Goal: Book appointment/travel/reservation

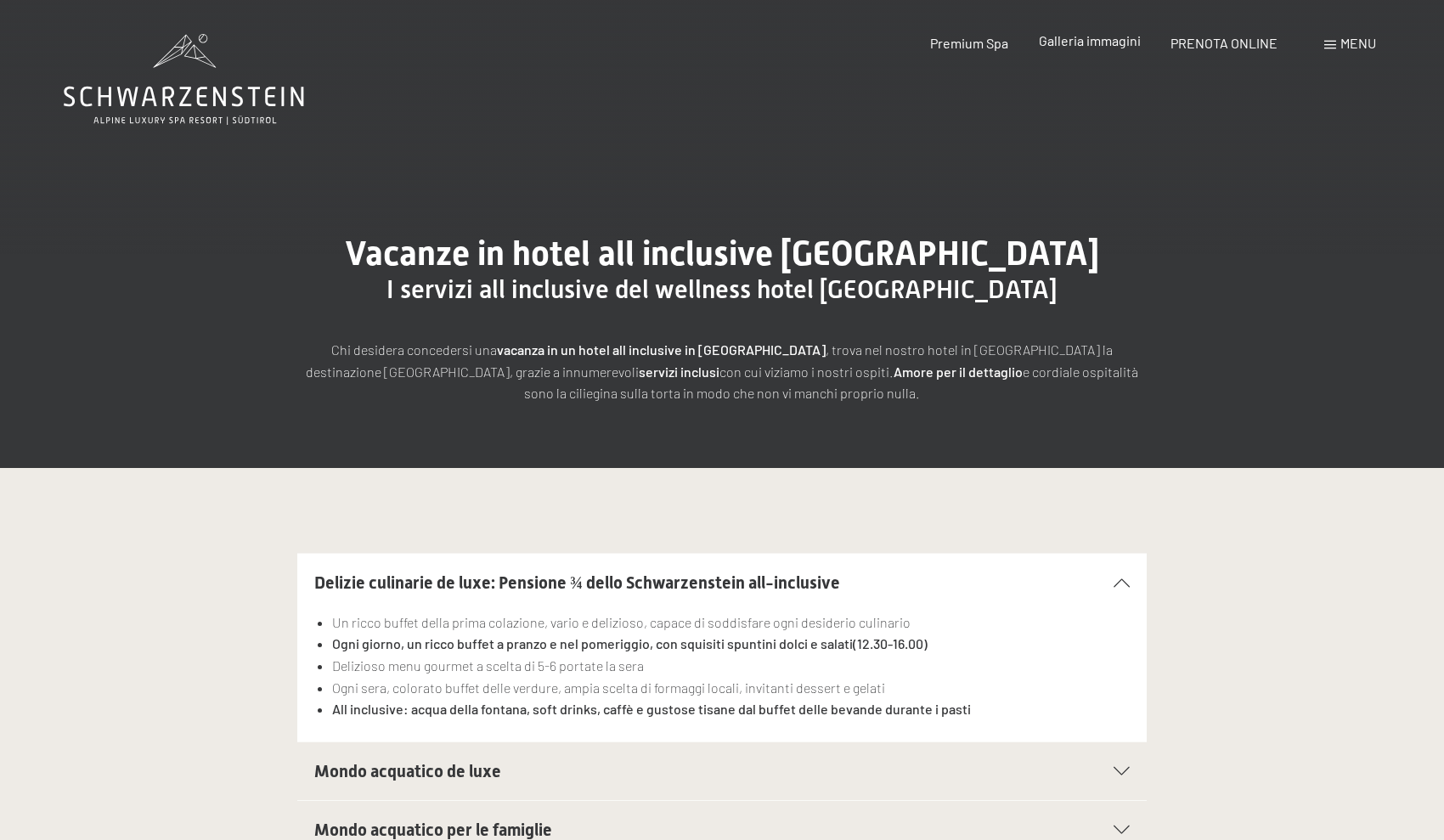
click at [1126, 49] on div "Galleria immagini" at bounding box center [1089, 40] width 102 height 19
click at [1109, 41] on span "Galleria immagini" at bounding box center [1089, 40] width 102 height 16
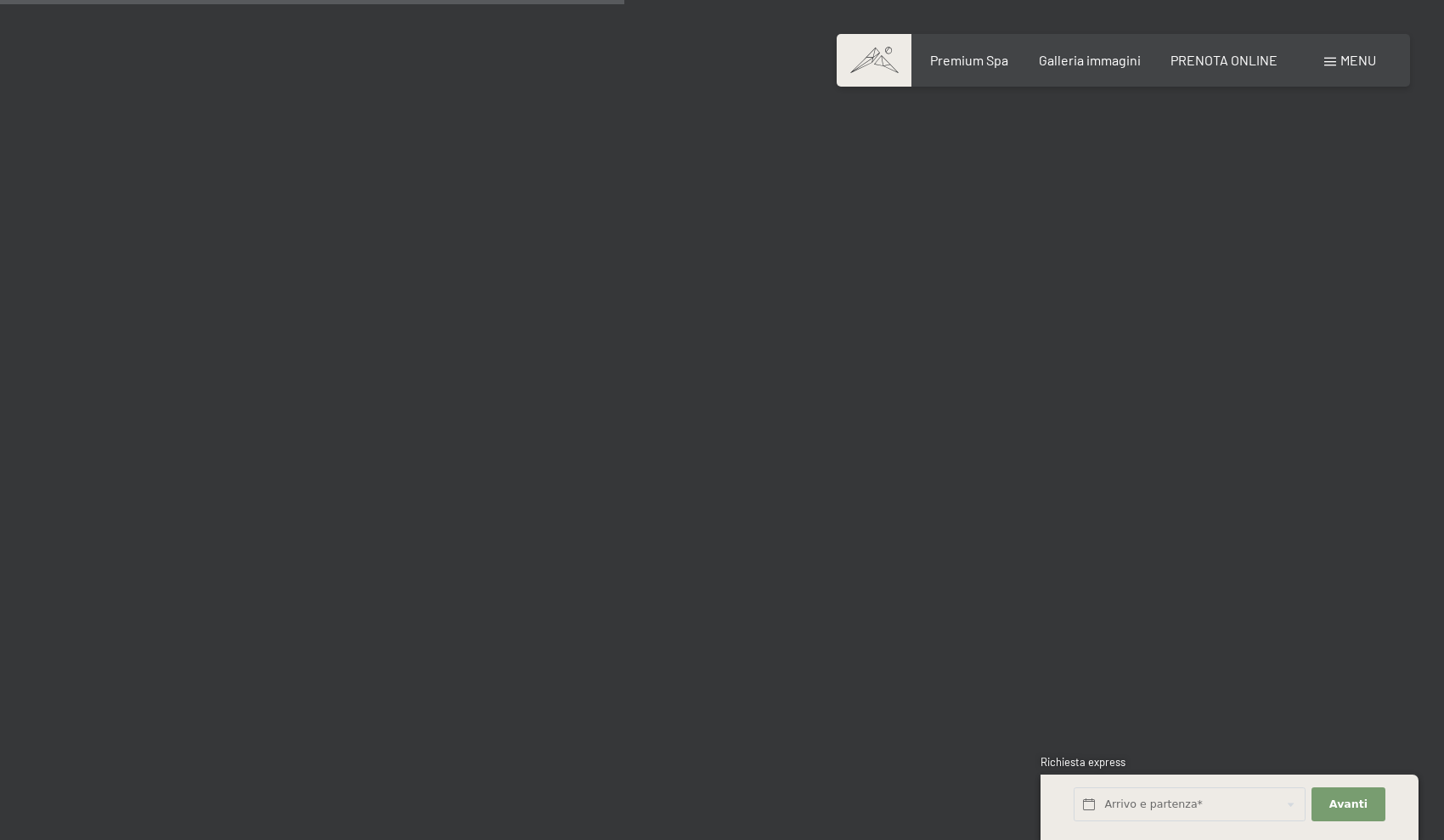
scroll to position [8845, 0]
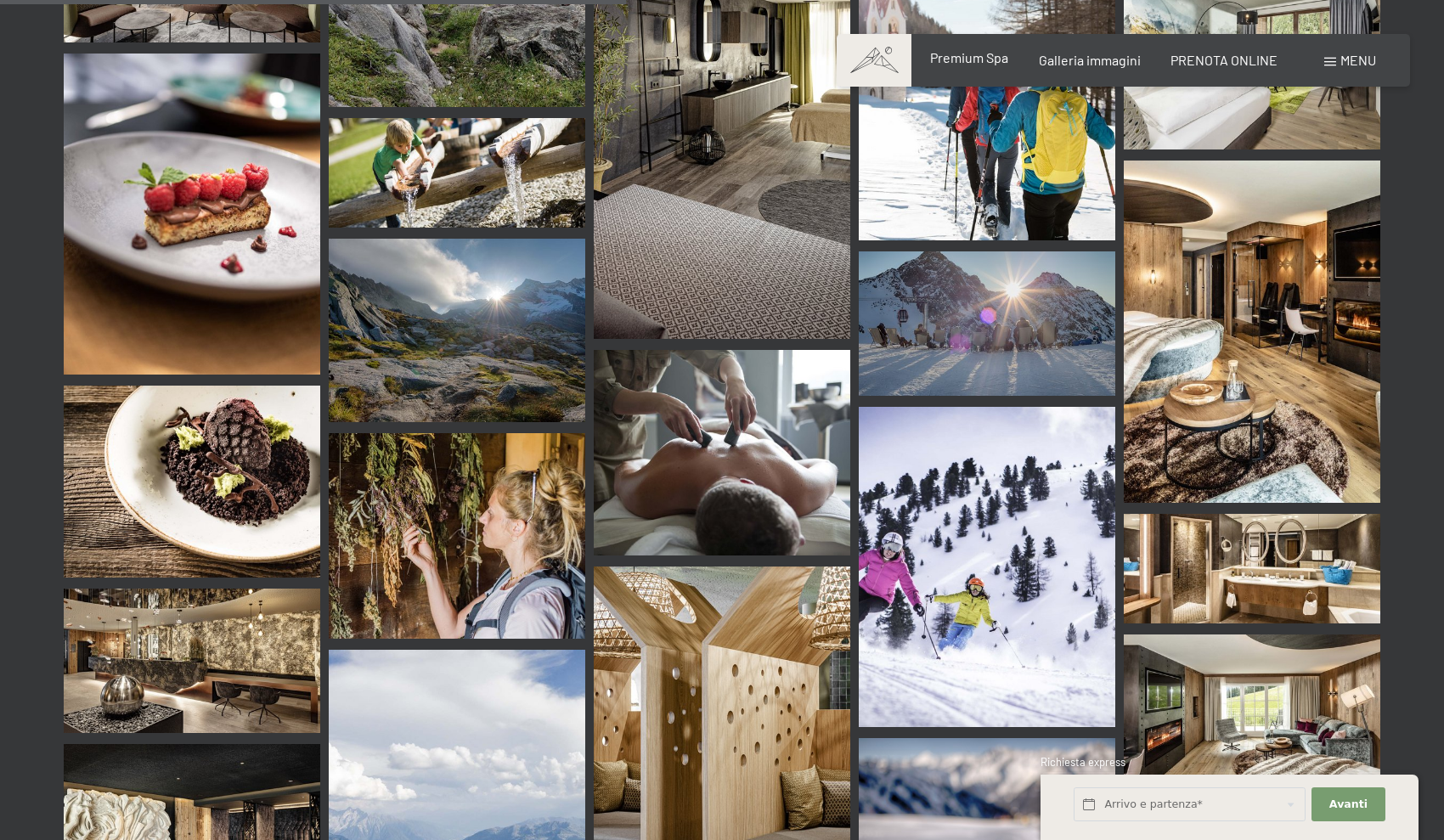
click at [966, 67] on div "Premium Spa" at bounding box center [970, 57] width 78 height 19
click at [969, 56] on span "Premium Spa" at bounding box center [970, 57] width 78 height 16
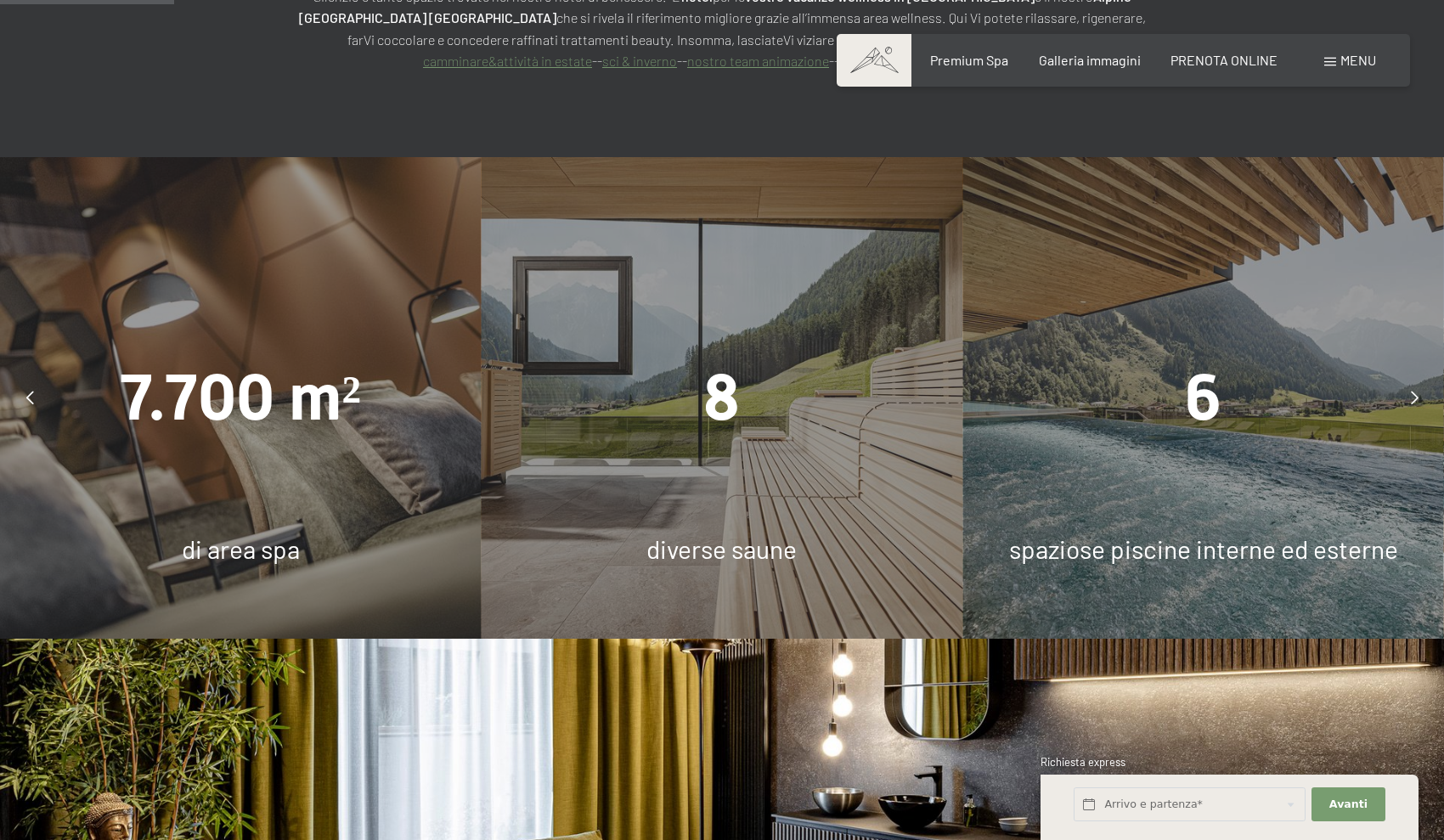
scroll to position [1541, 0]
click at [272, 534] on span "di area spa" at bounding box center [240, 549] width 118 height 30
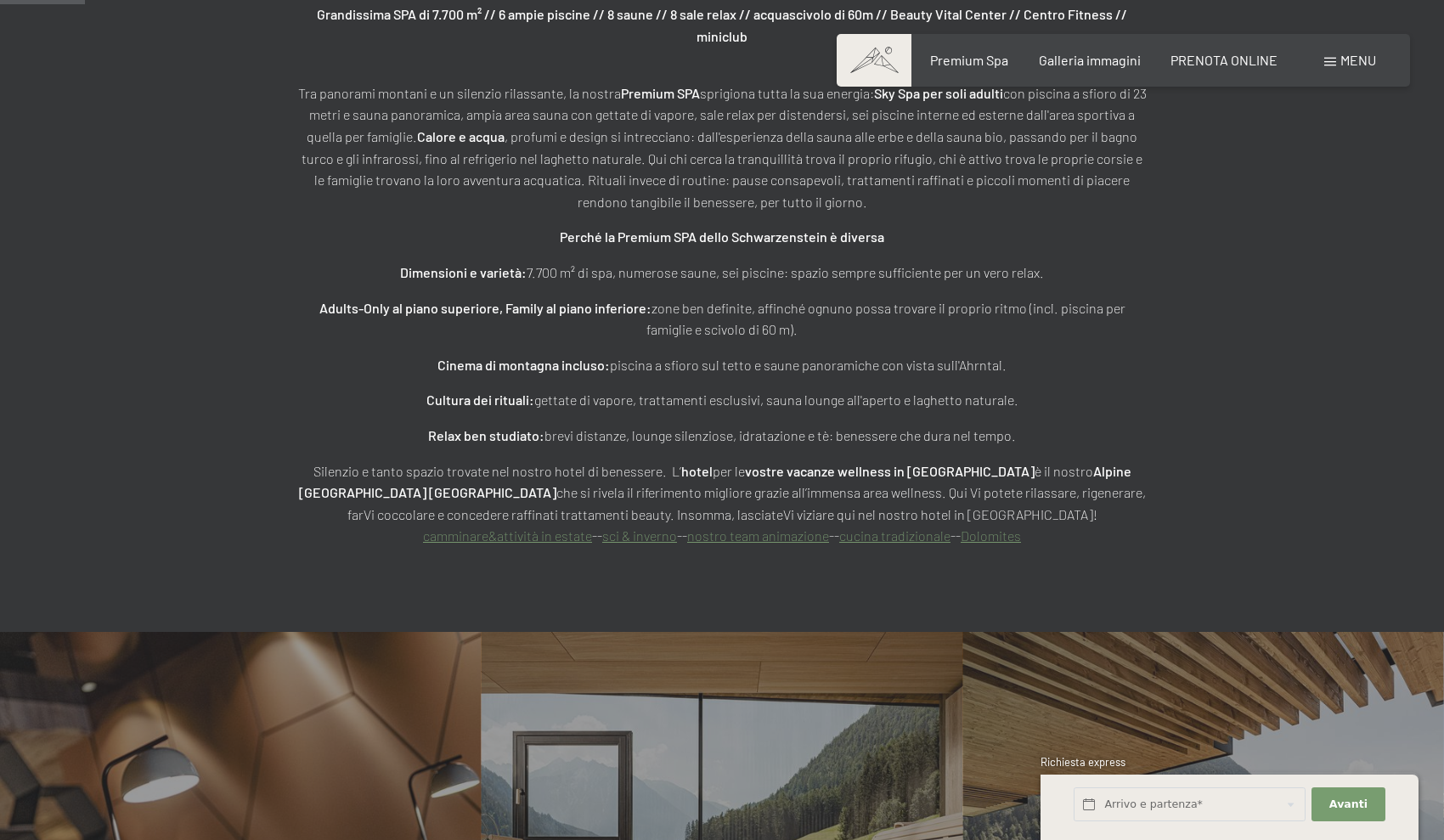
scroll to position [678, 0]
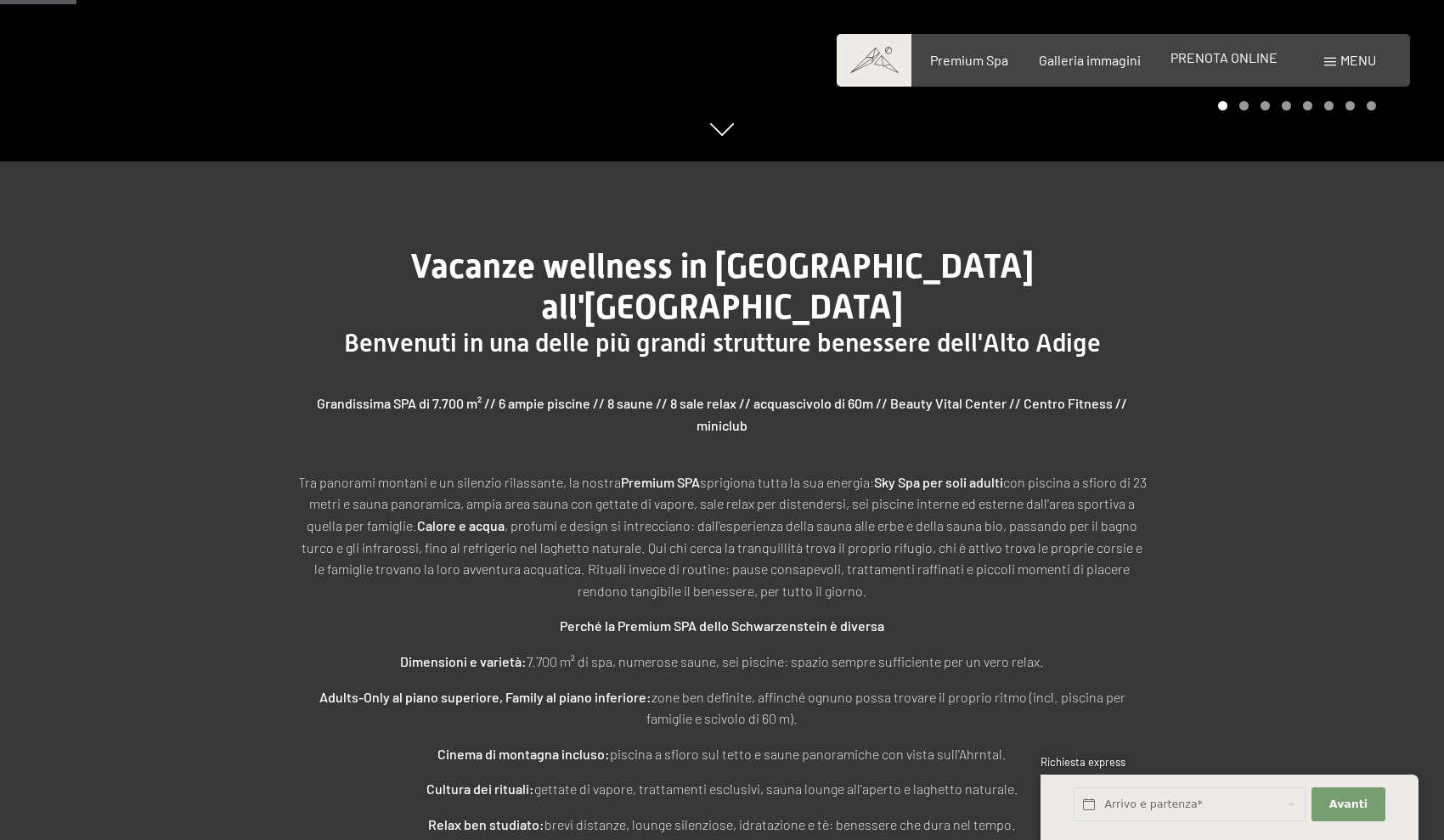
click at [1219, 62] on span "PRENOTA ONLINE" at bounding box center [1223, 57] width 107 height 16
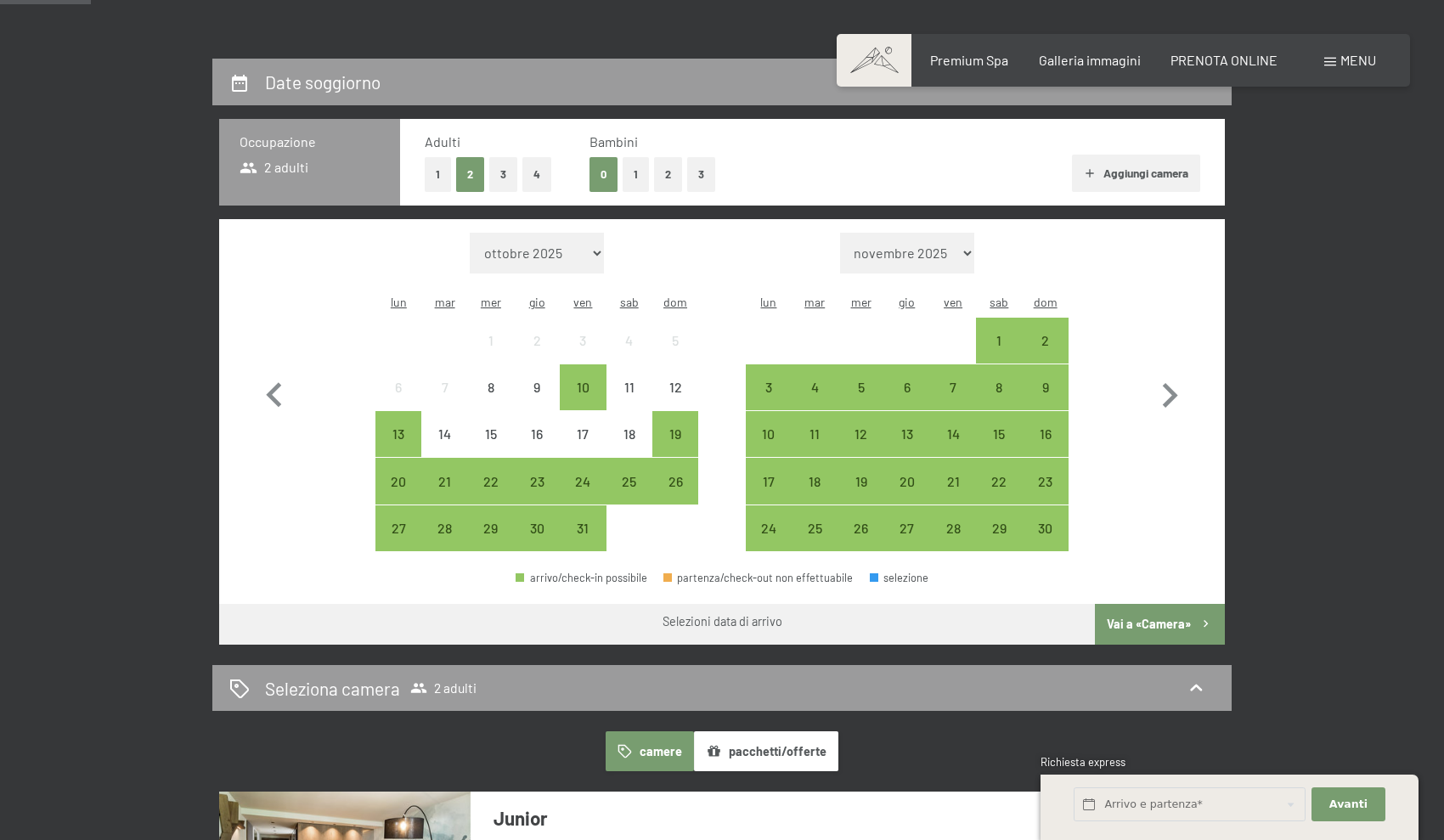
scroll to position [359, 0]
click at [779, 522] on div "24" at bounding box center [768, 543] width 42 height 42
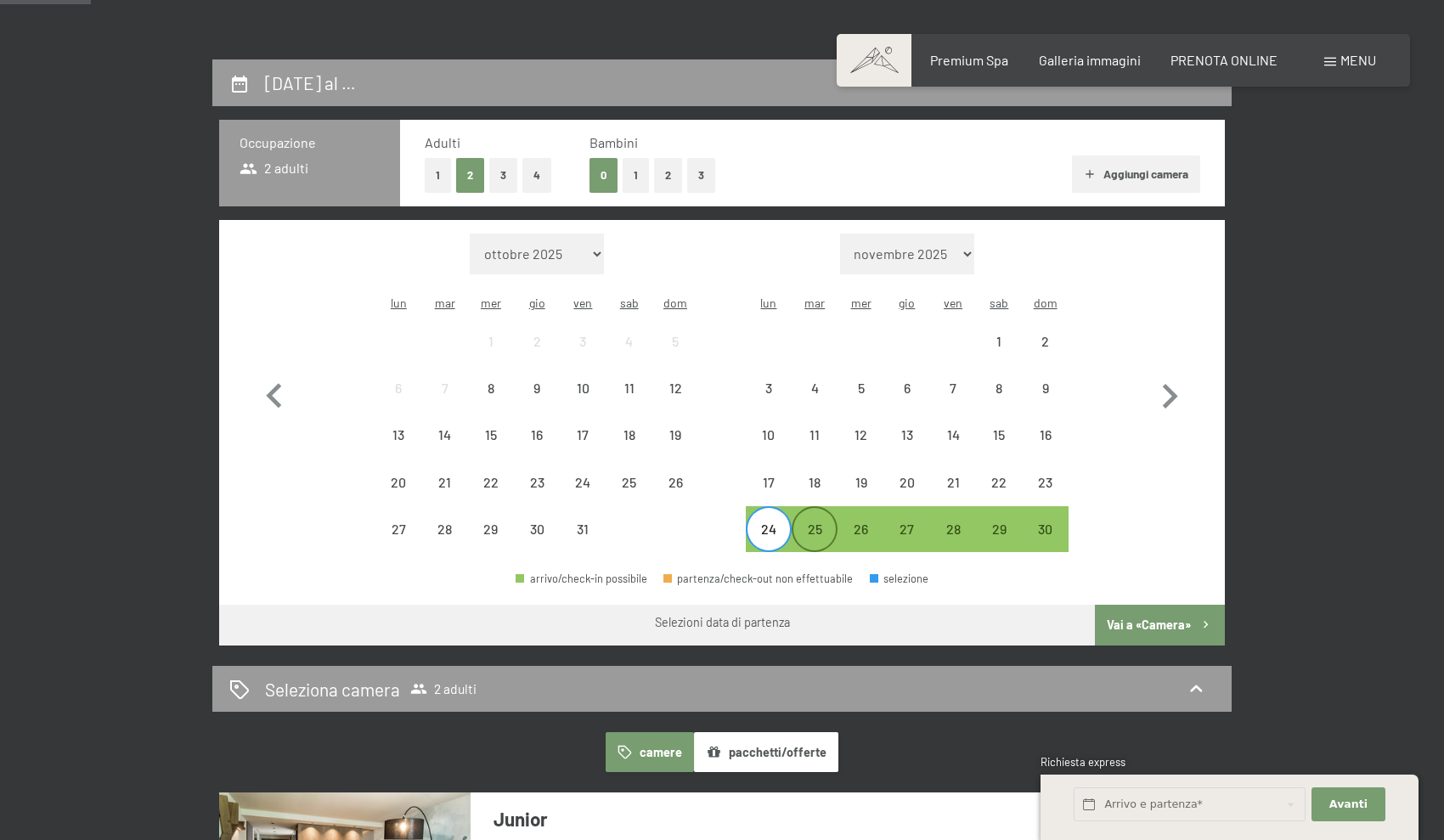
click at [822, 522] on div "25" at bounding box center [814, 543] width 42 height 42
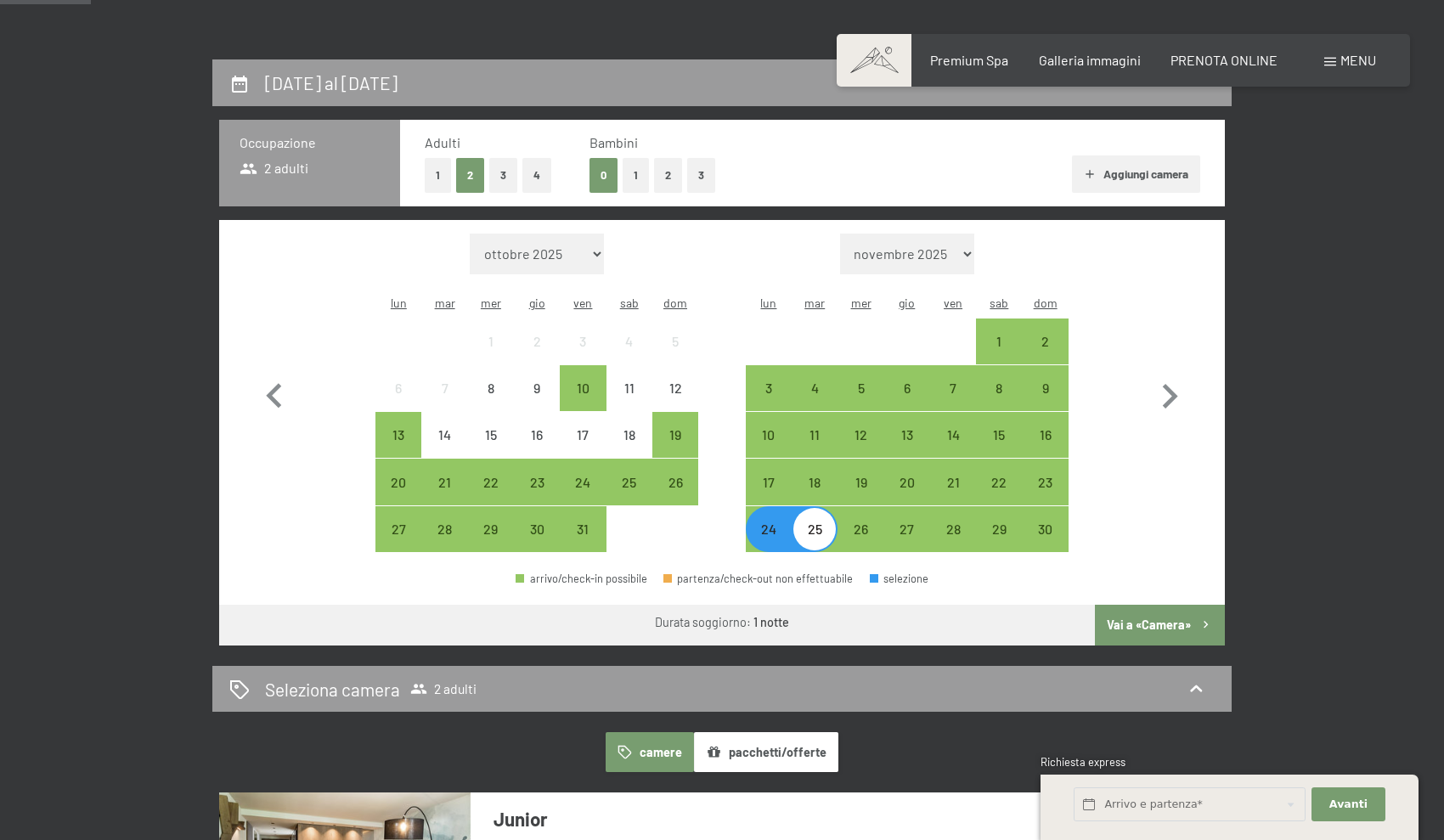
click at [761, 522] on div "24" at bounding box center [768, 543] width 42 height 42
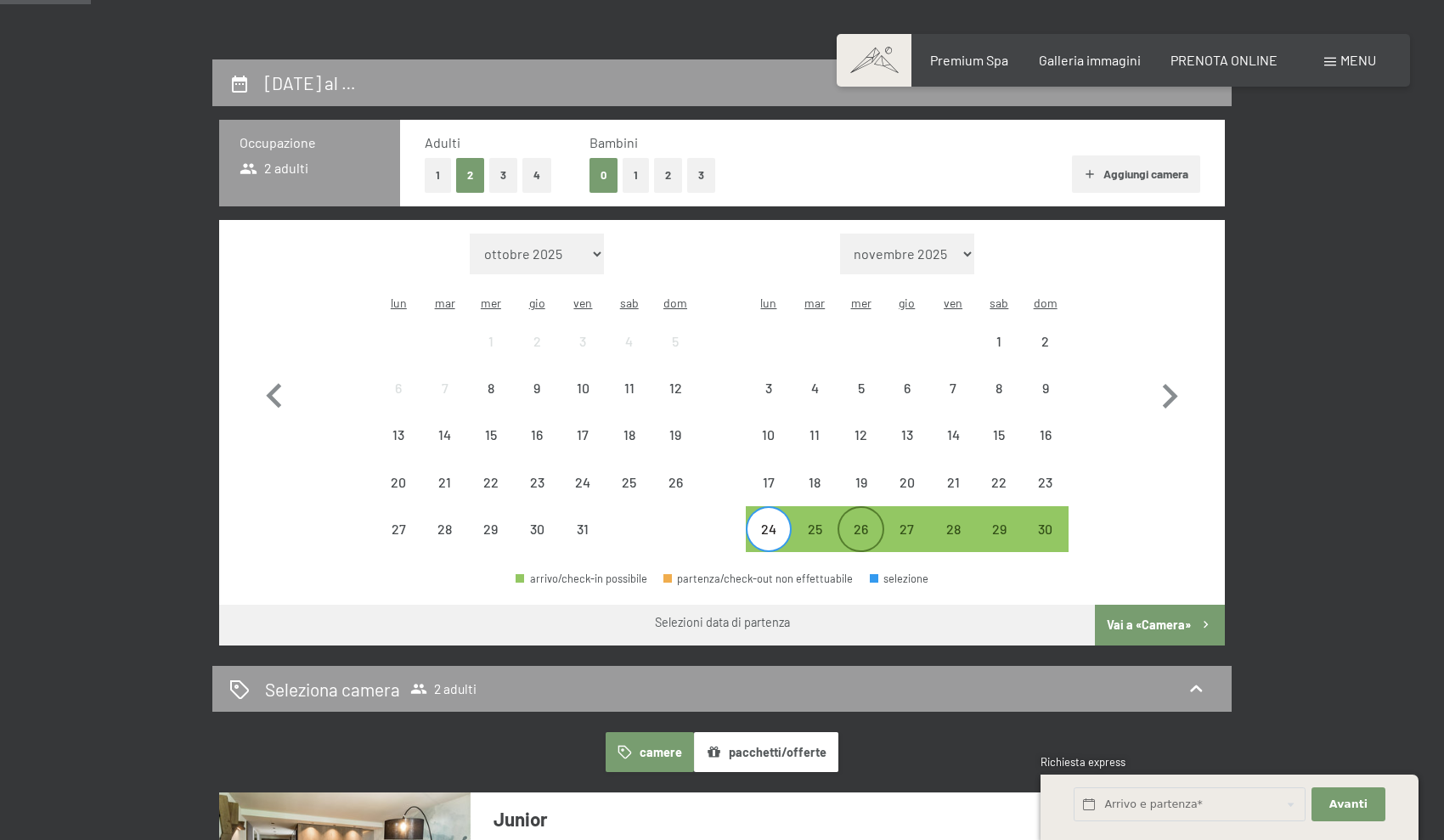
click at [849, 522] on div "26" at bounding box center [860, 543] width 42 height 42
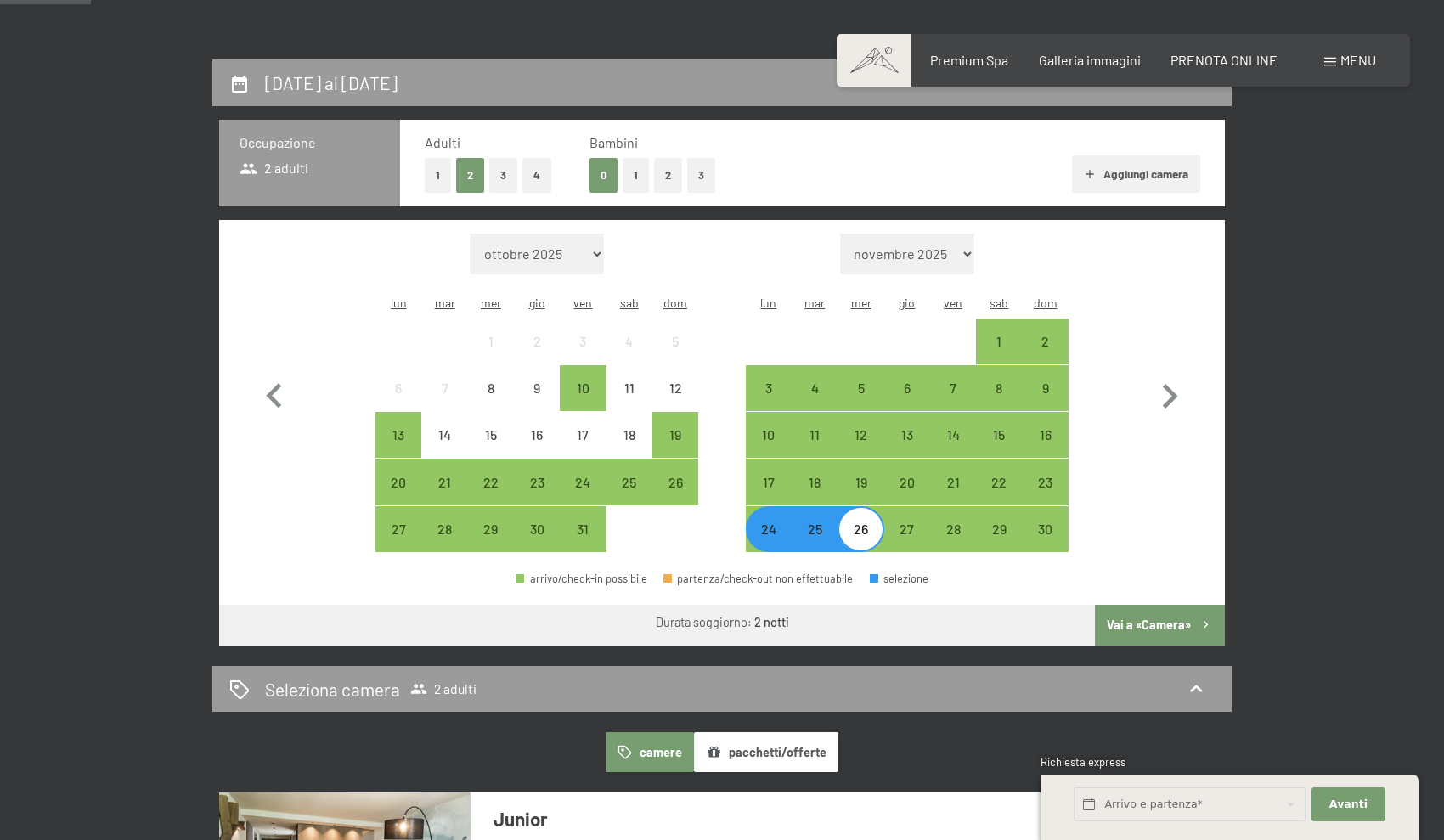
click at [1150, 605] on button "Vai a «Camera»" at bounding box center [1160, 625] width 130 height 41
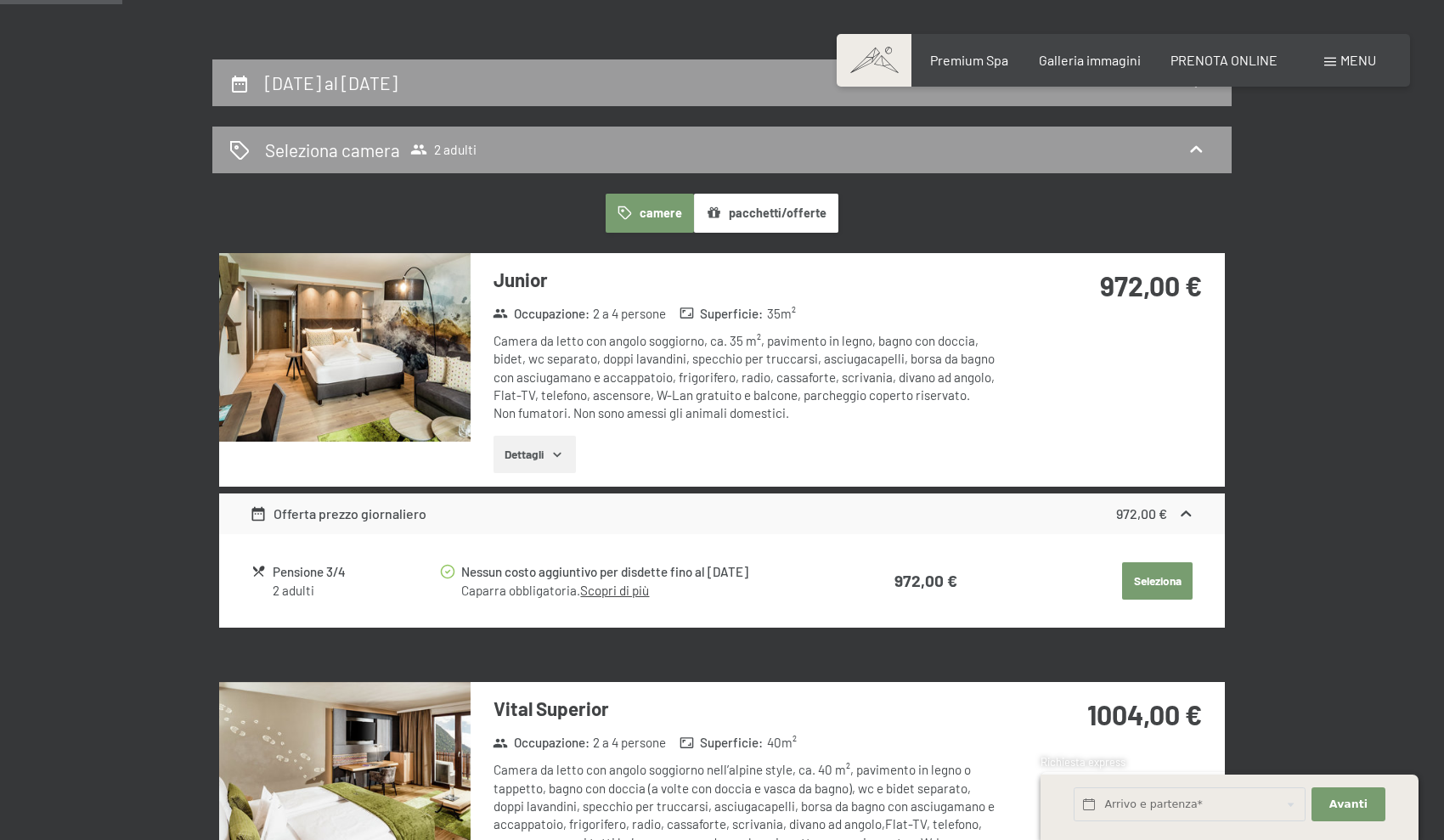
scroll to position [418, 0]
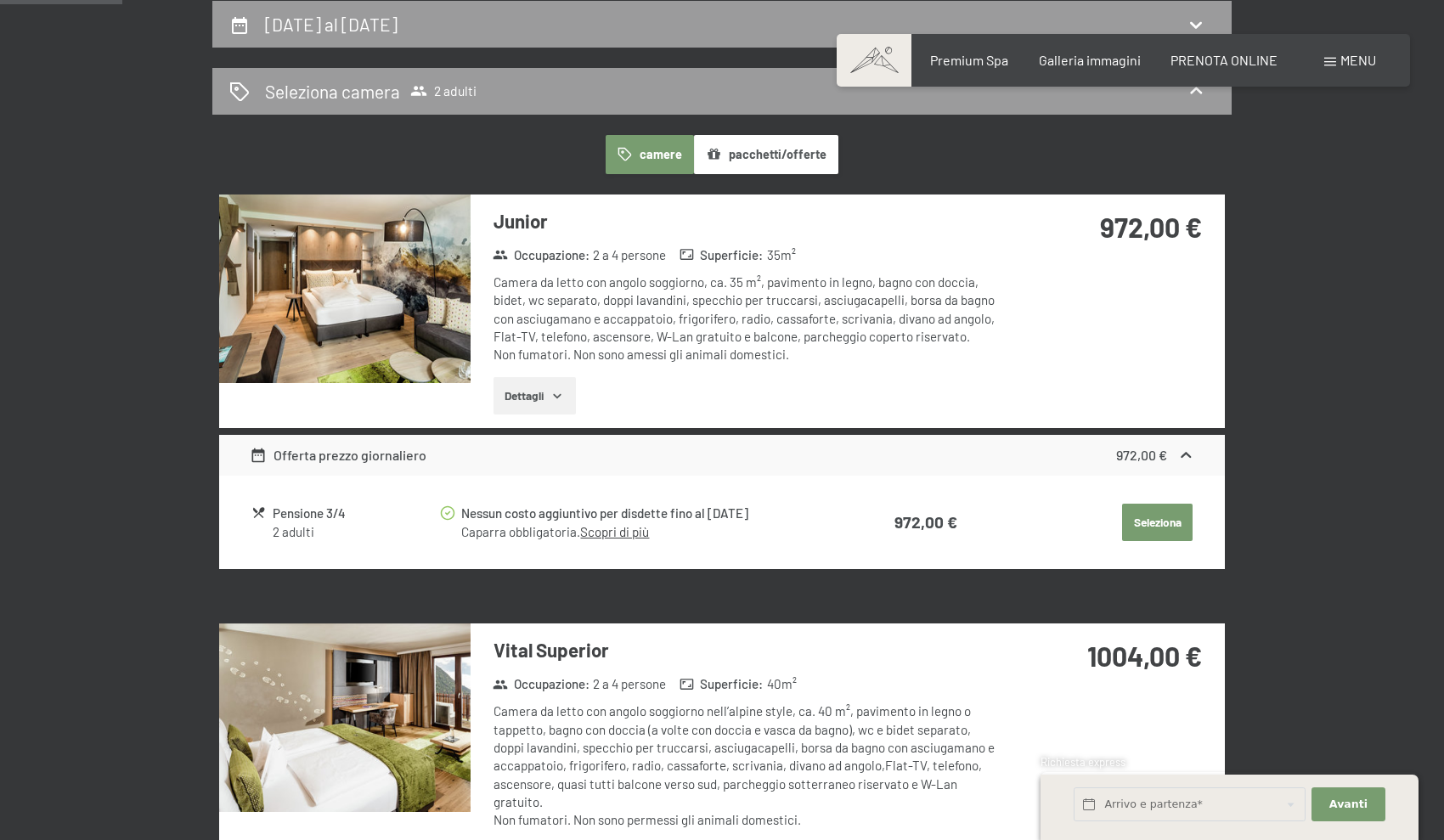
click at [414, 329] on img at bounding box center [345, 288] width 251 height 188
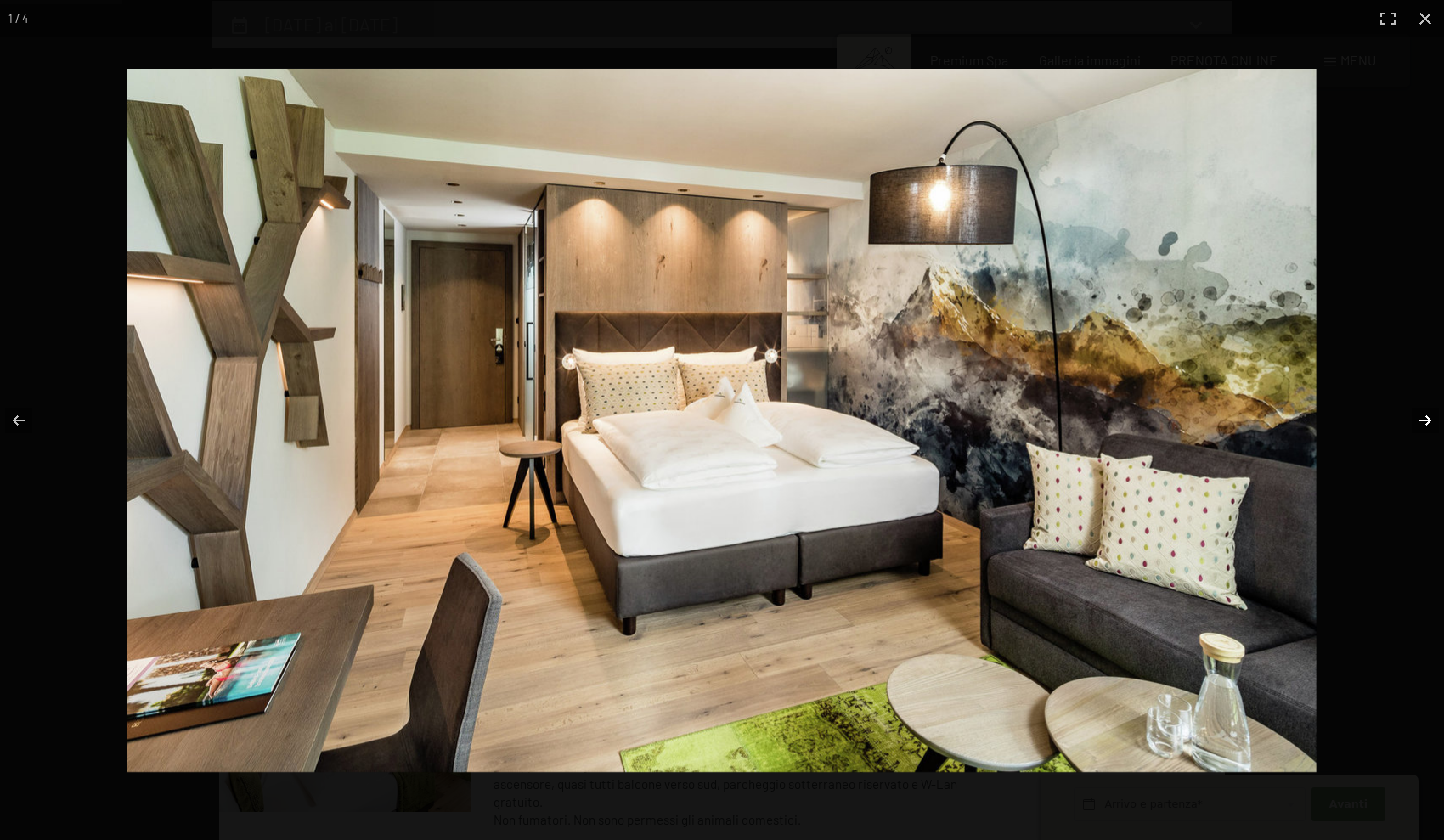
click at [1425, 417] on button "button" at bounding box center [1414, 420] width 60 height 85
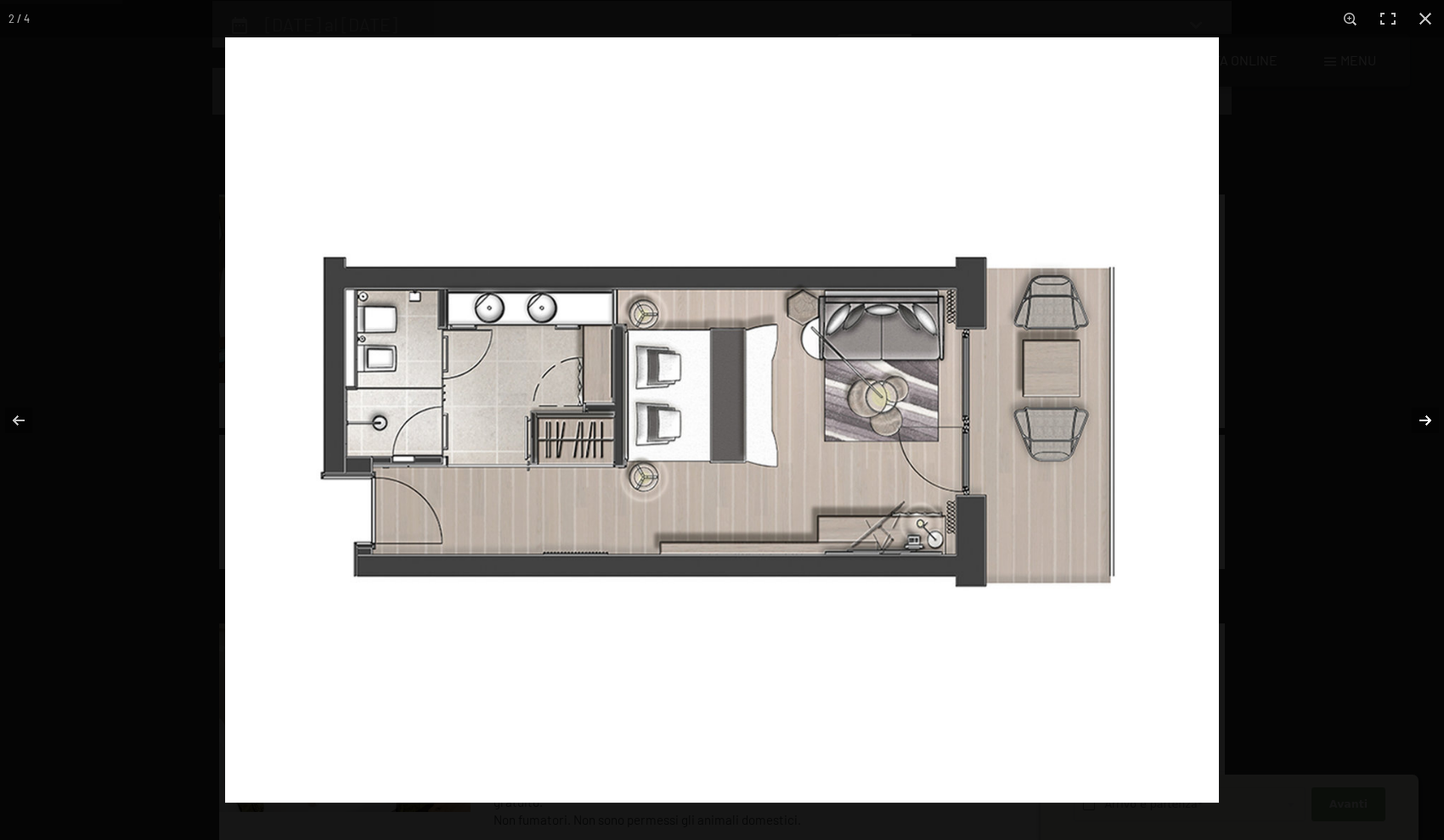
click at [1425, 417] on button "button" at bounding box center [1414, 420] width 60 height 85
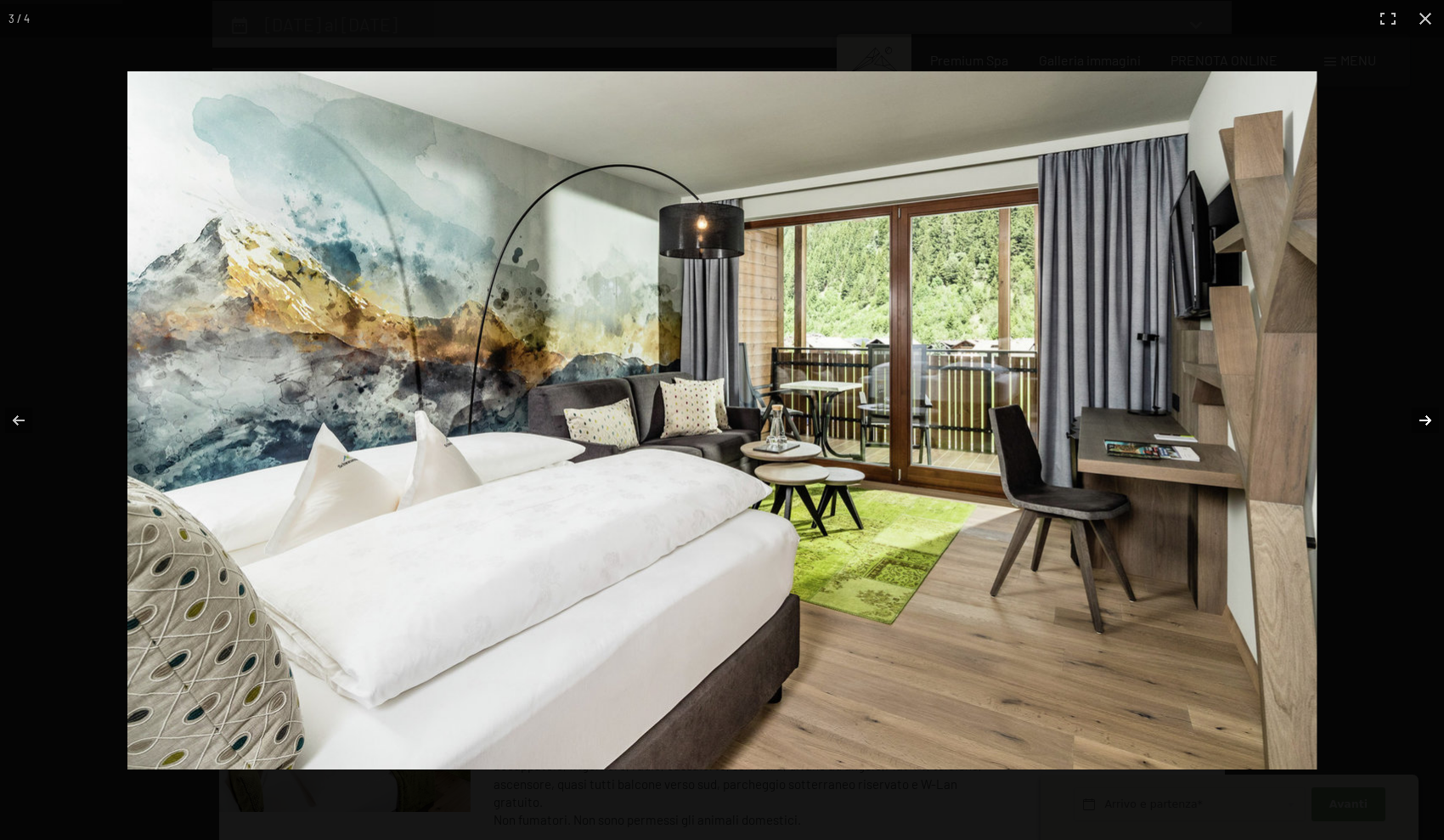
click at [1425, 417] on button "button" at bounding box center [1414, 420] width 60 height 85
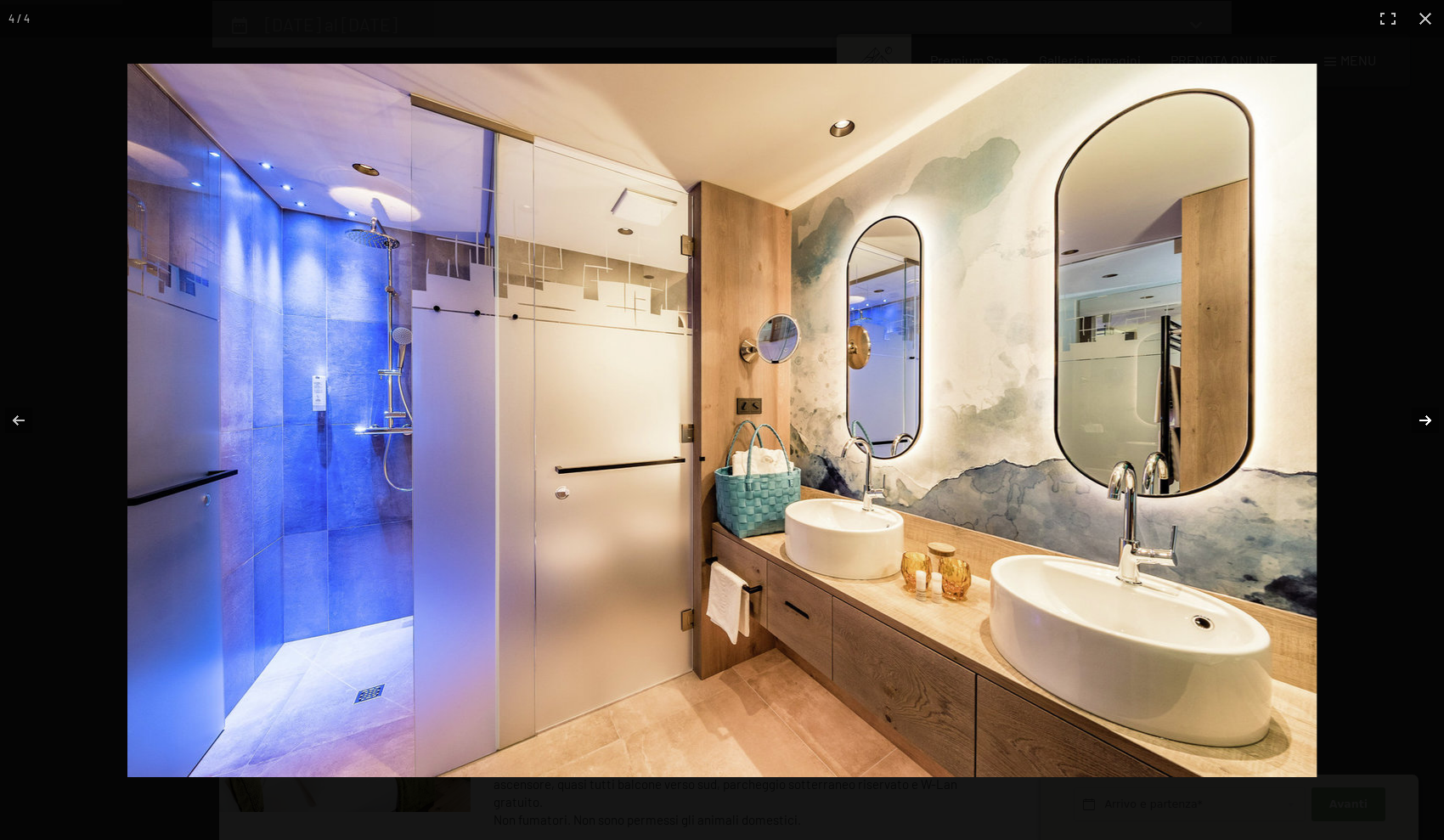
click at [1425, 417] on button "button" at bounding box center [1414, 420] width 60 height 85
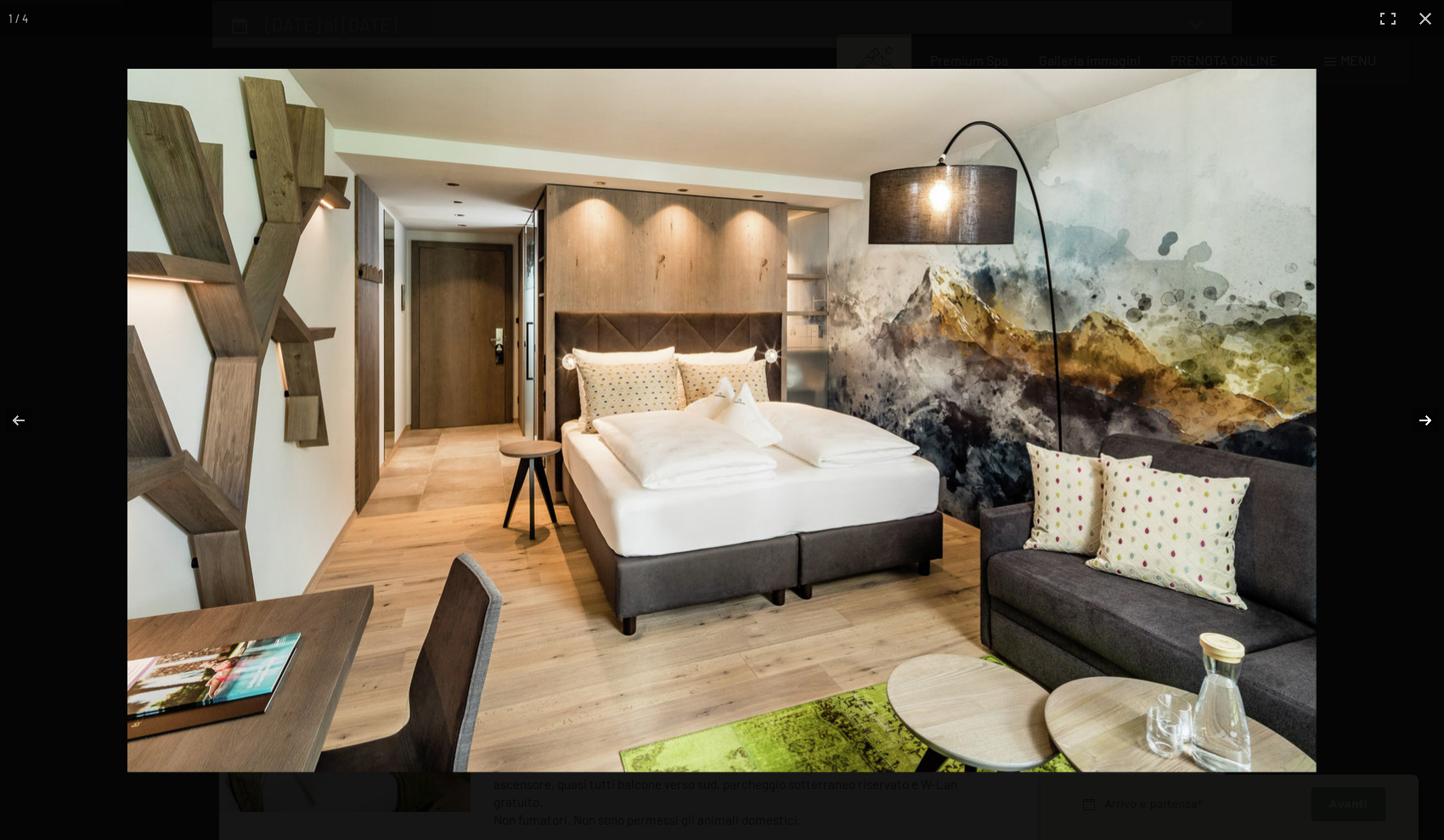
click at [1425, 417] on button "button" at bounding box center [1414, 420] width 60 height 85
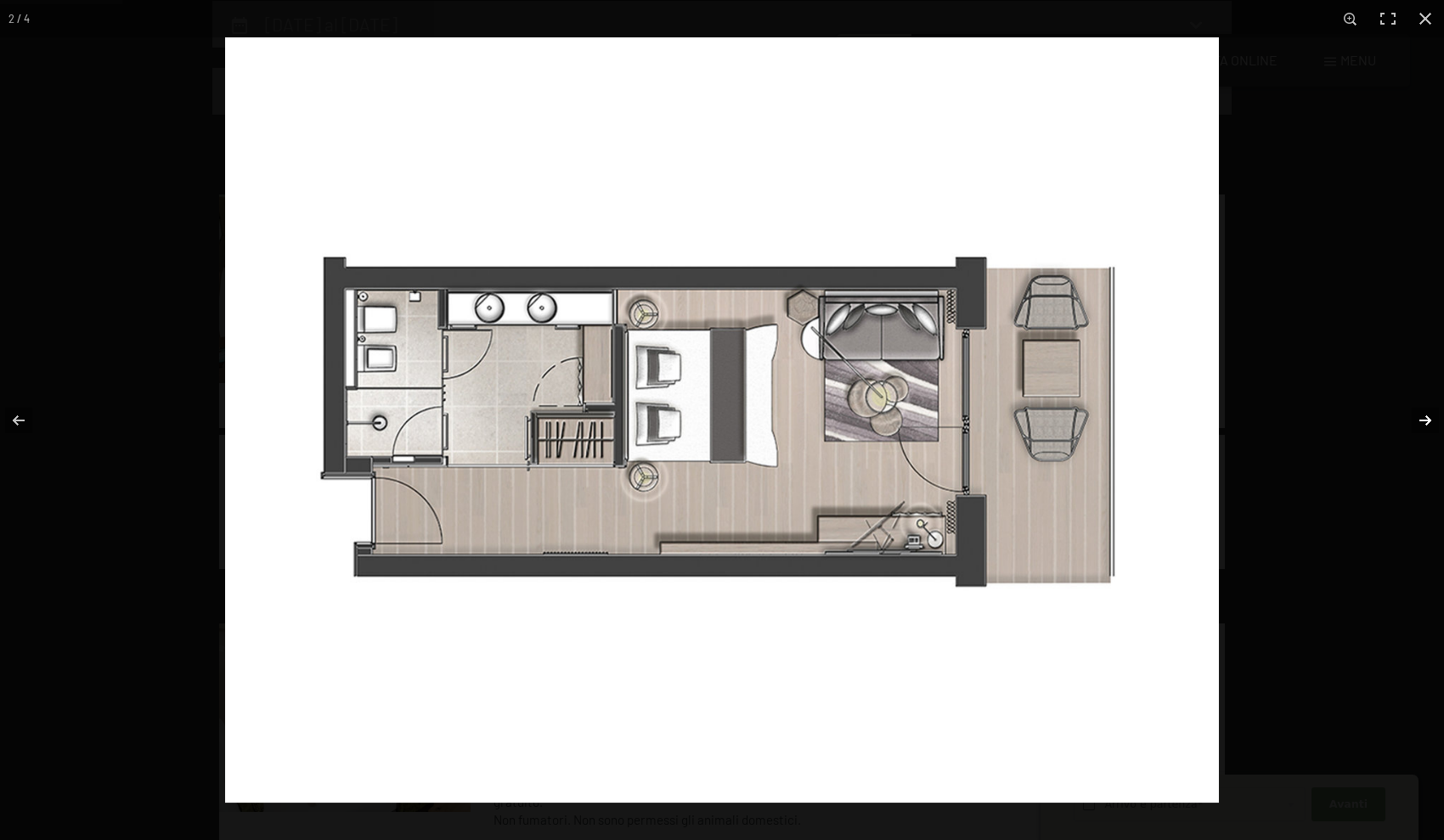
click at [1429, 435] on button "button" at bounding box center [1414, 420] width 60 height 85
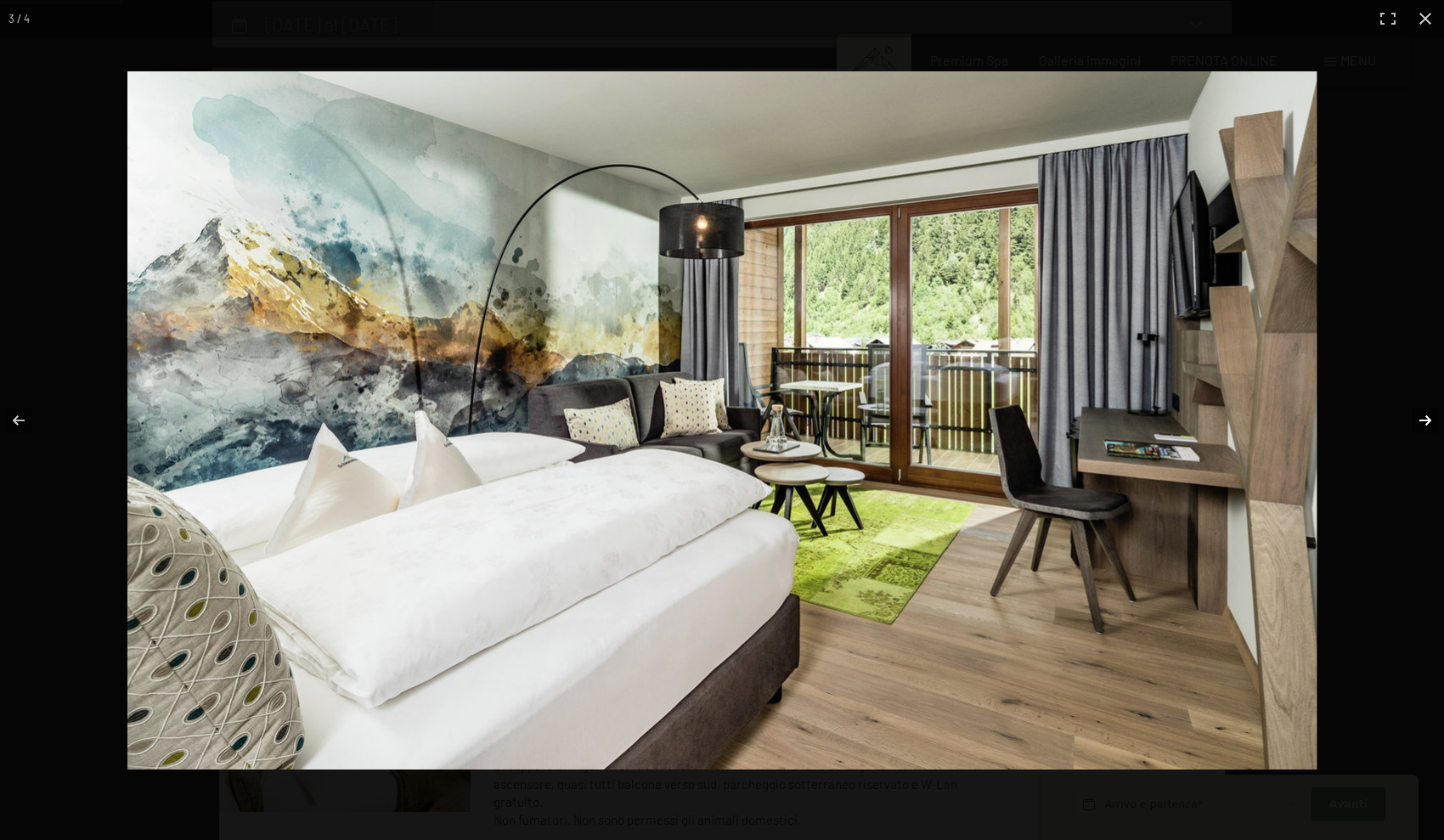
click at [1429, 435] on button "button" at bounding box center [1414, 420] width 60 height 85
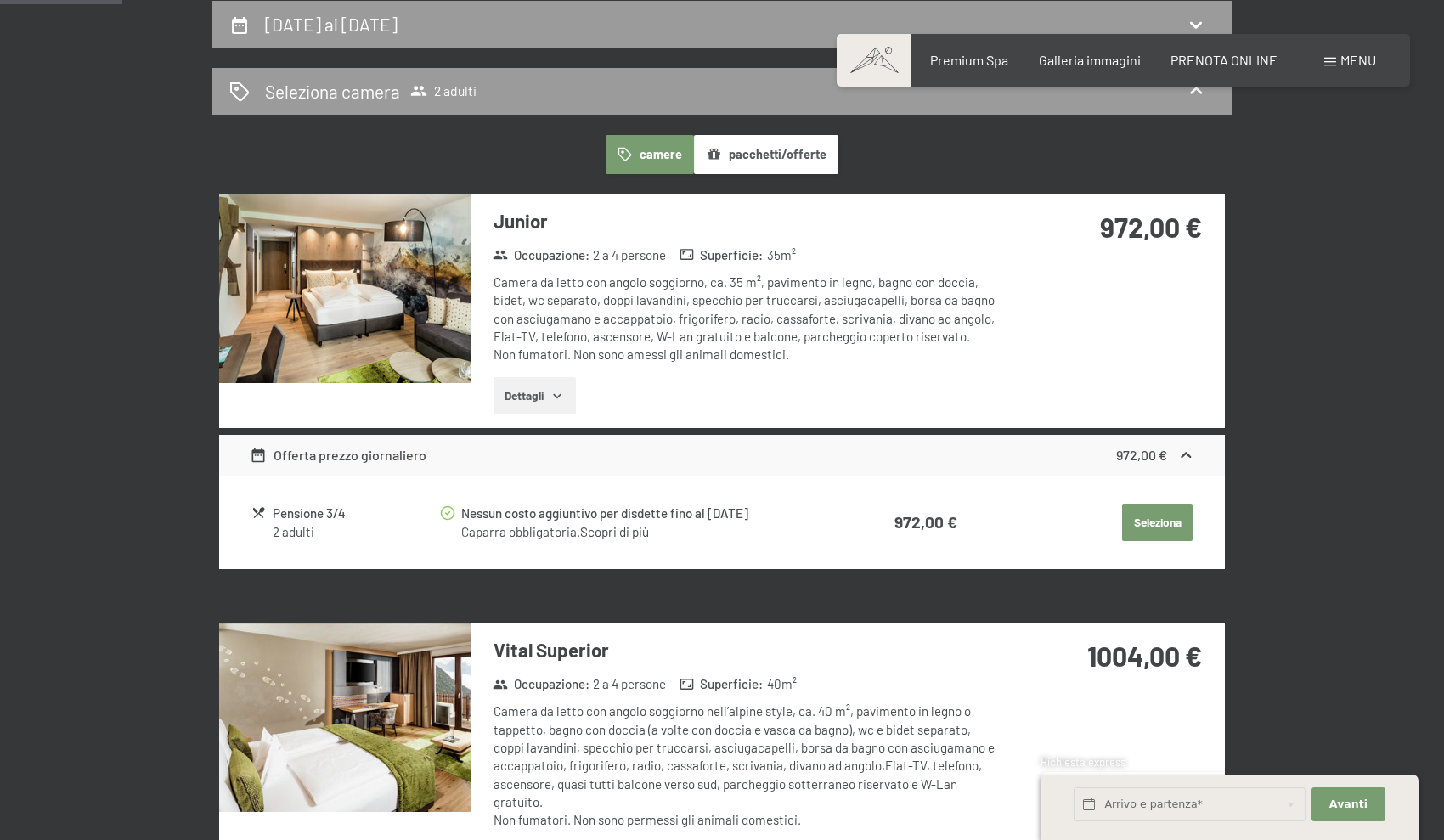
click at [0, 0] on button "button" at bounding box center [0, 0] width 0 height 0
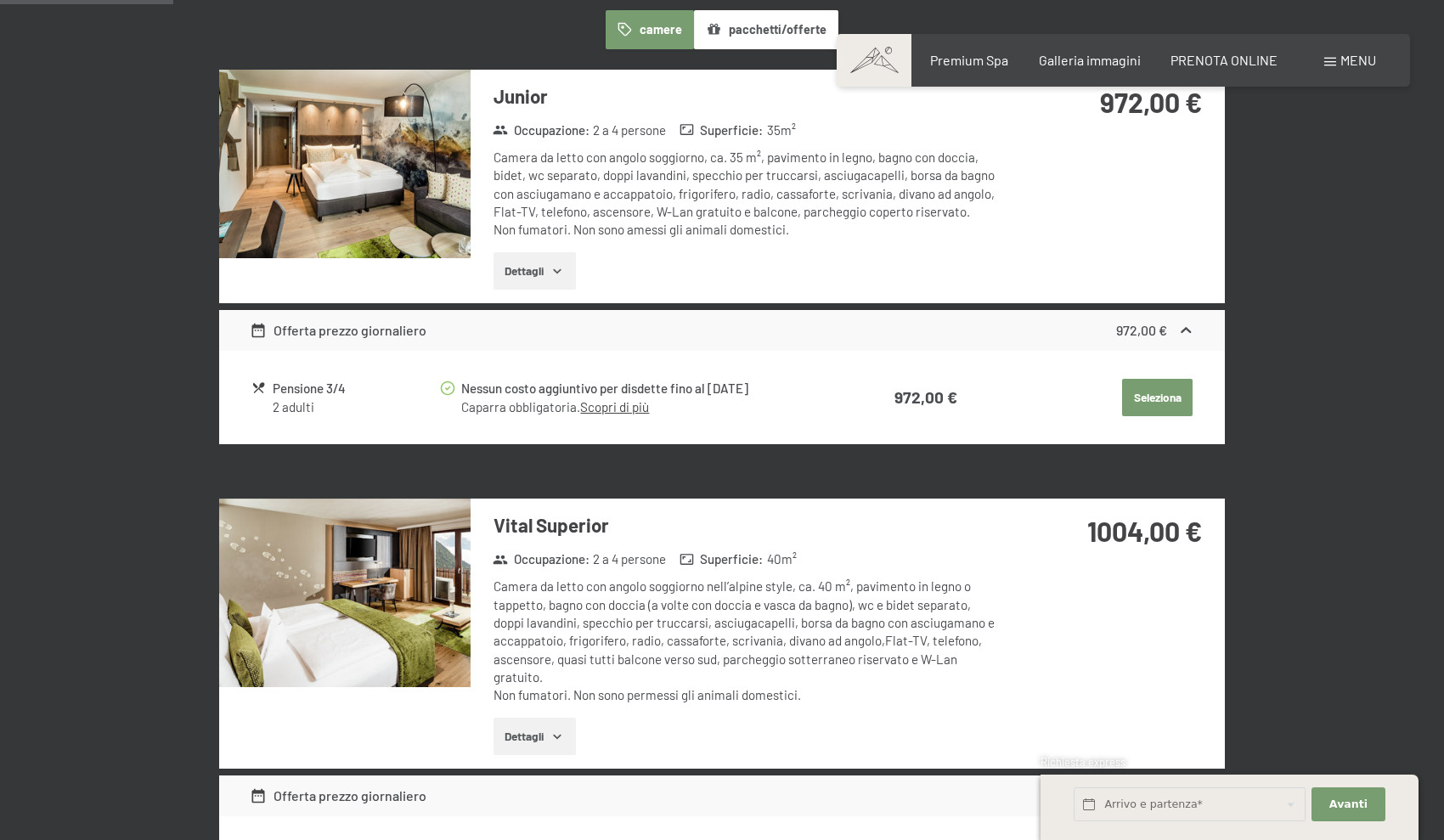
scroll to position [603, 0]
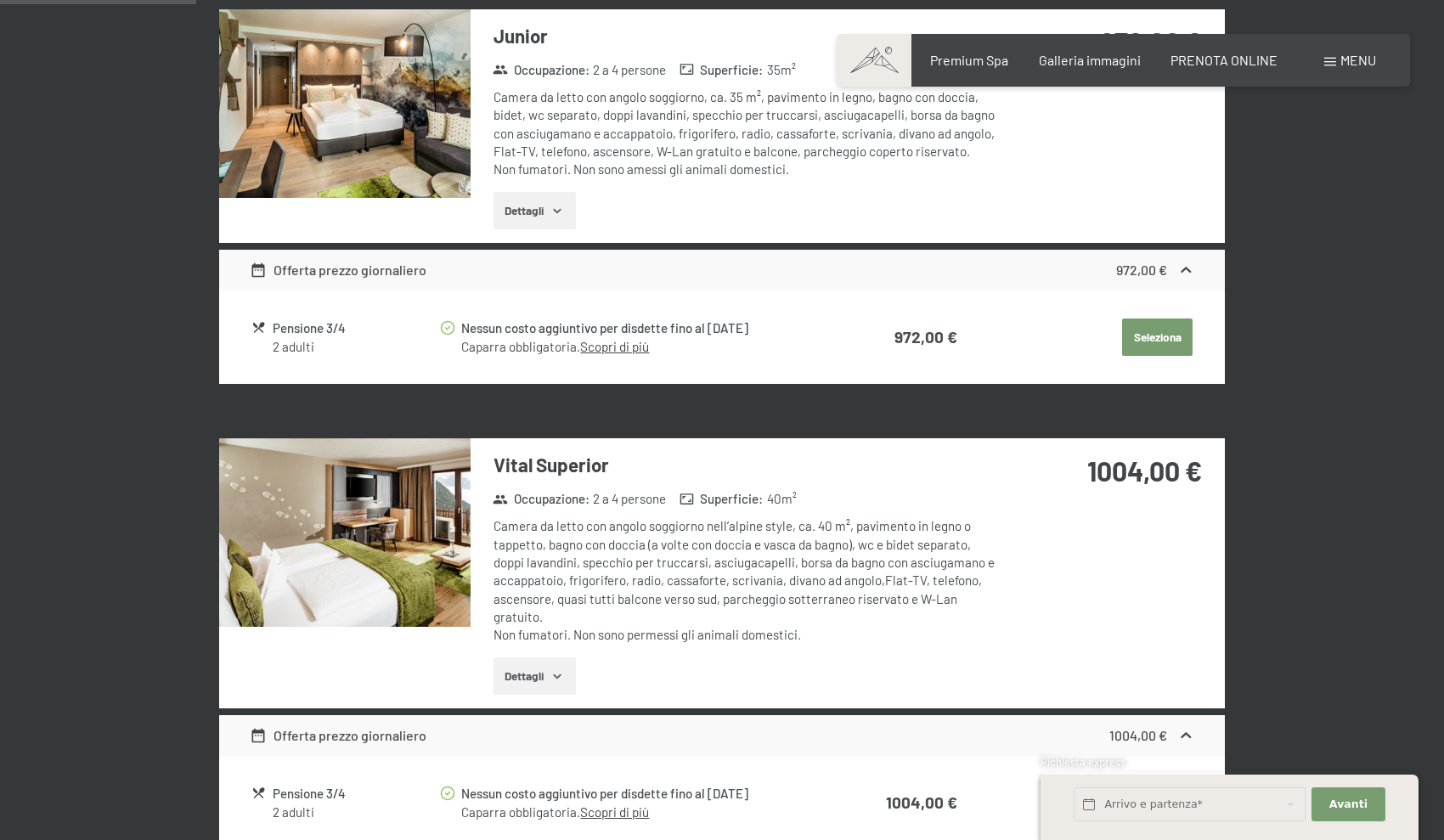
click at [377, 557] on img at bounding box center [345, 532] width 251 height 188
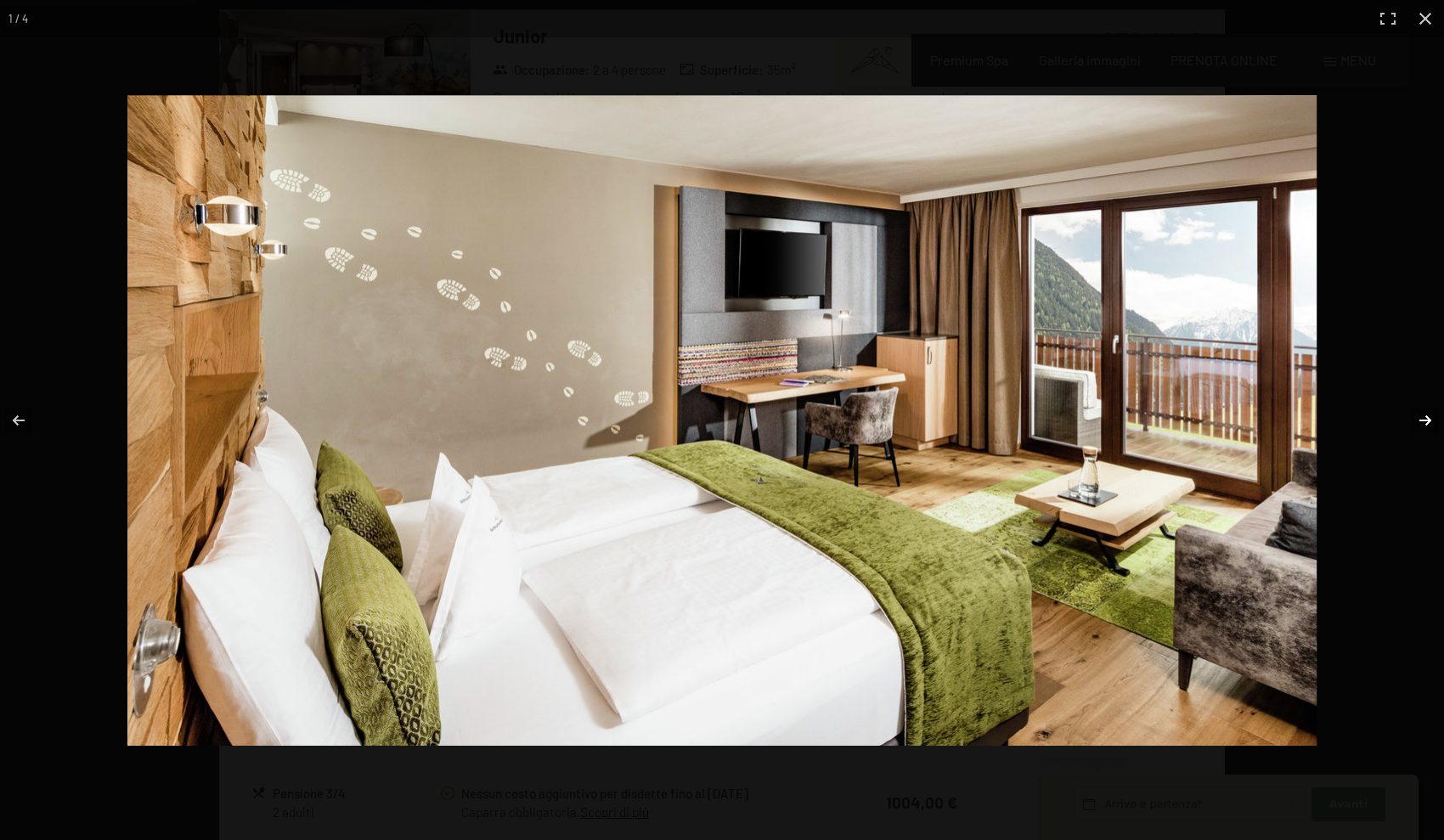
click at [1413, 422] on button "button" at bounding box center [1414, 420] width 60 height 85
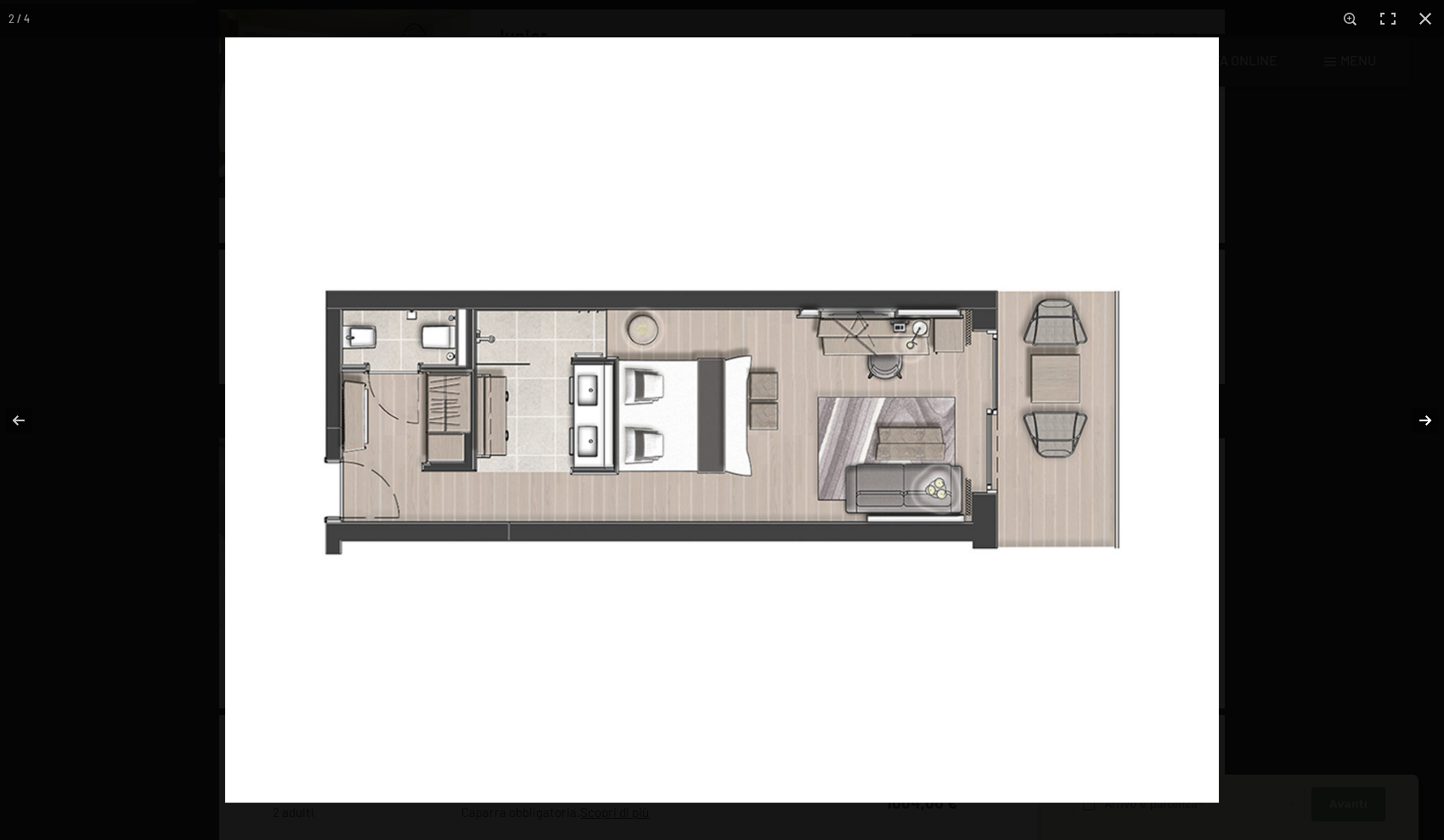
click at [1413, 421] on button "button" at bounding box center [1414, 420] width 60 height 85
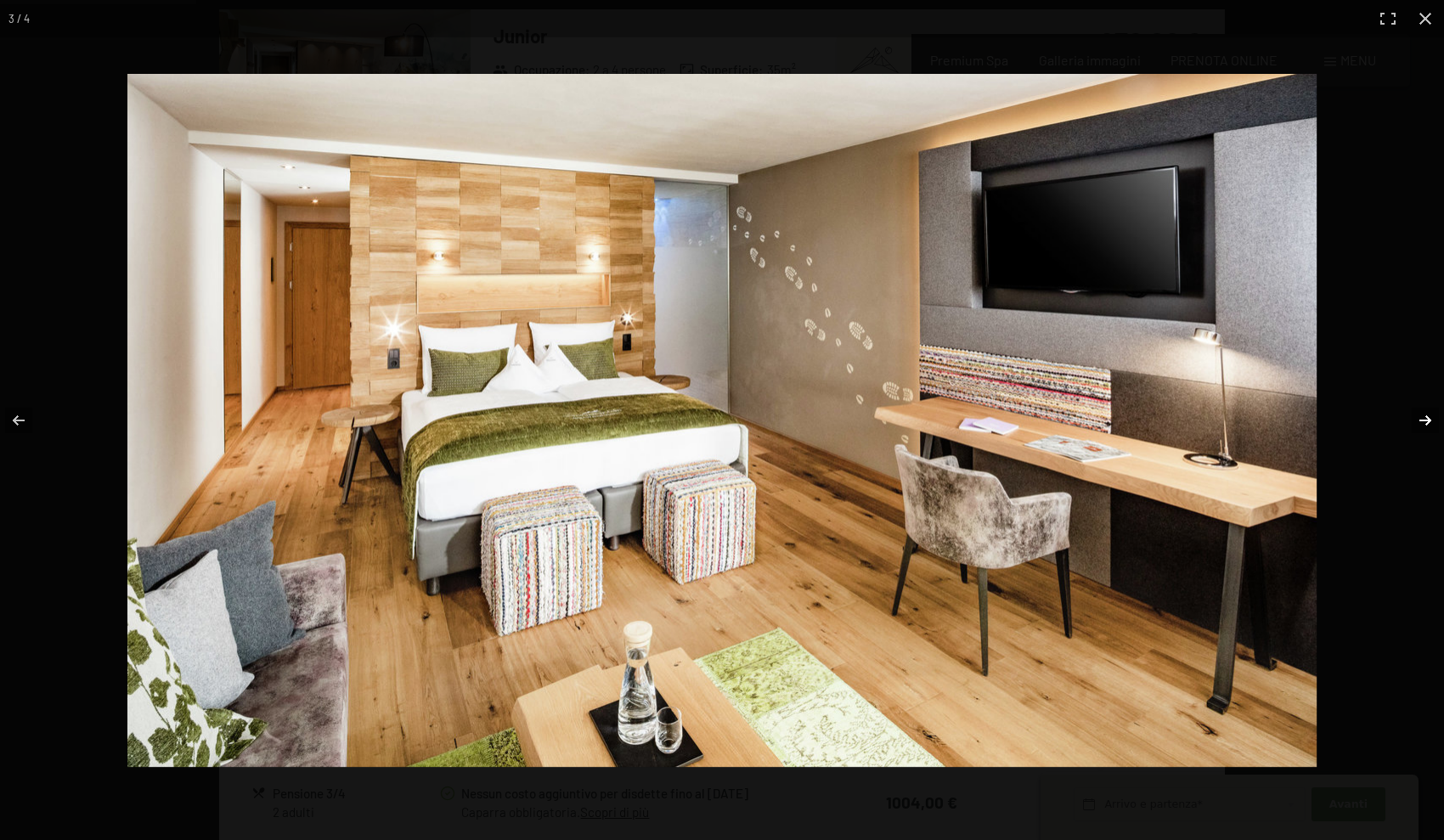
click at [1413, 421] on button "button" at bounding box center [1414, 420] width 60 height 85
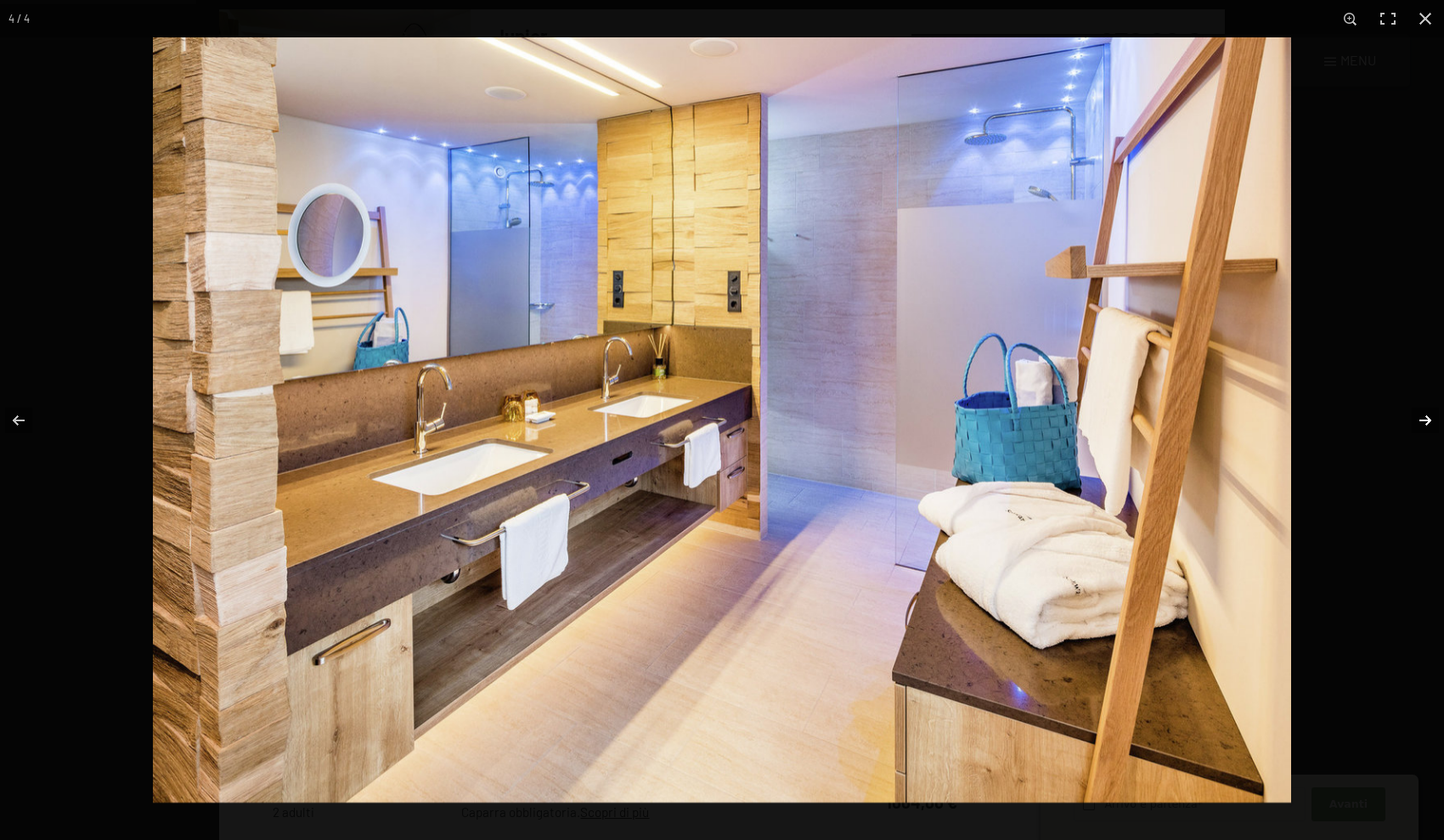
click at [1413, 421] on button "button" at bounding box center [1414, 420] width 60 height 85
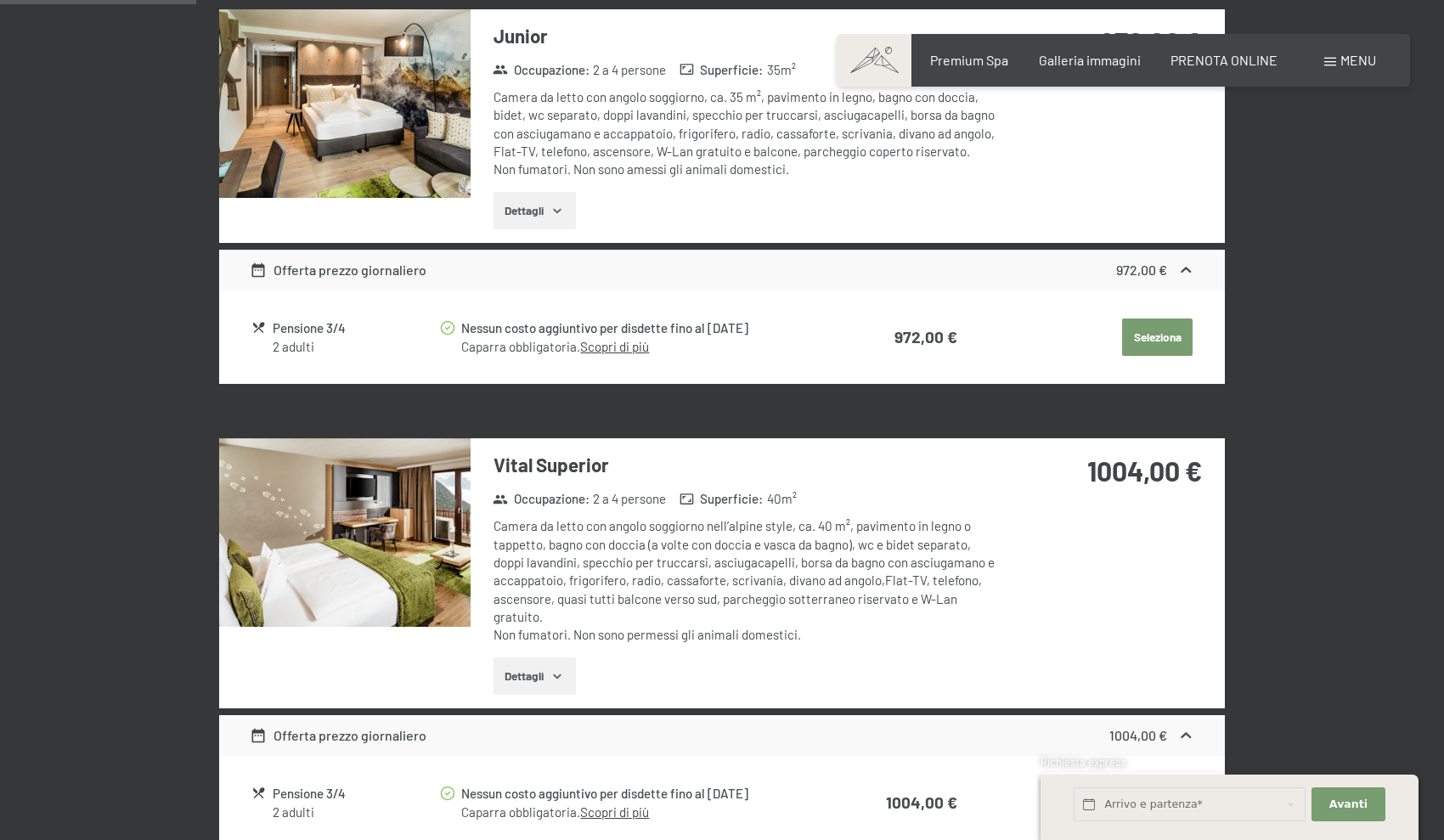
click at [0, 0] on button "button" at bounding box center [0, 0] width 0 height 0
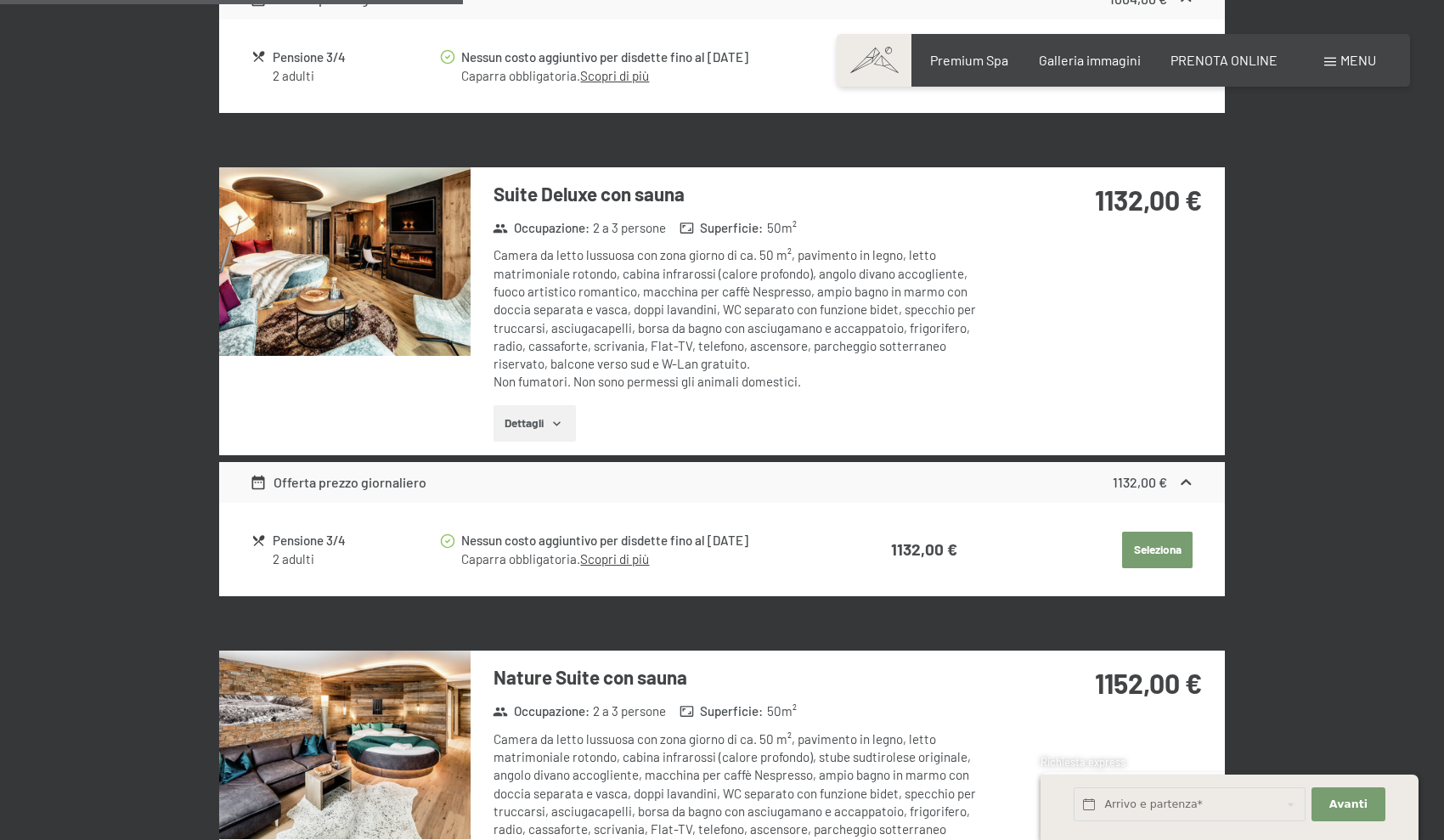
scroll to position [1419, 0]
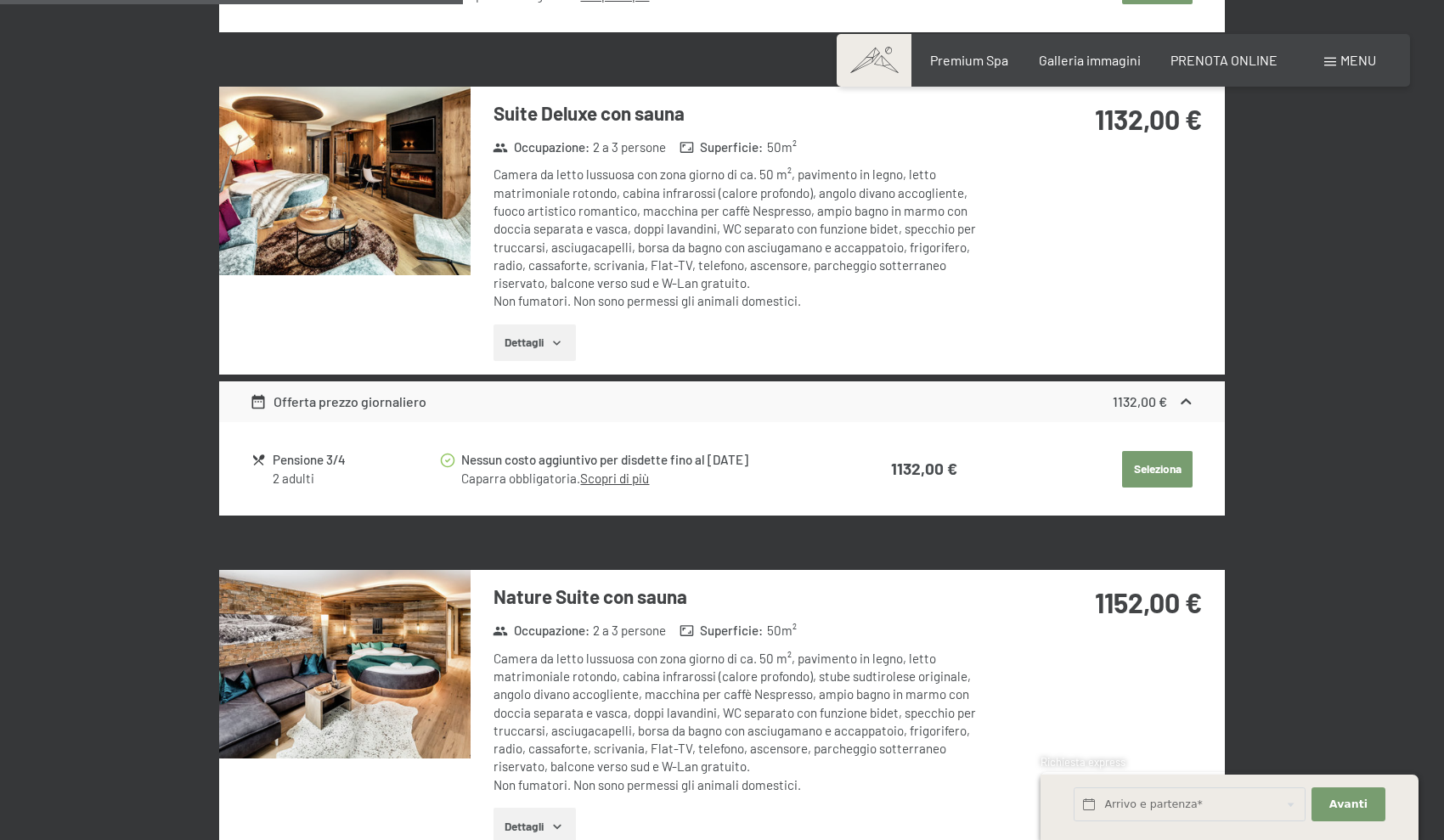
click at [415, 222] on img at bounding box center [345, 180] width 251 height 188
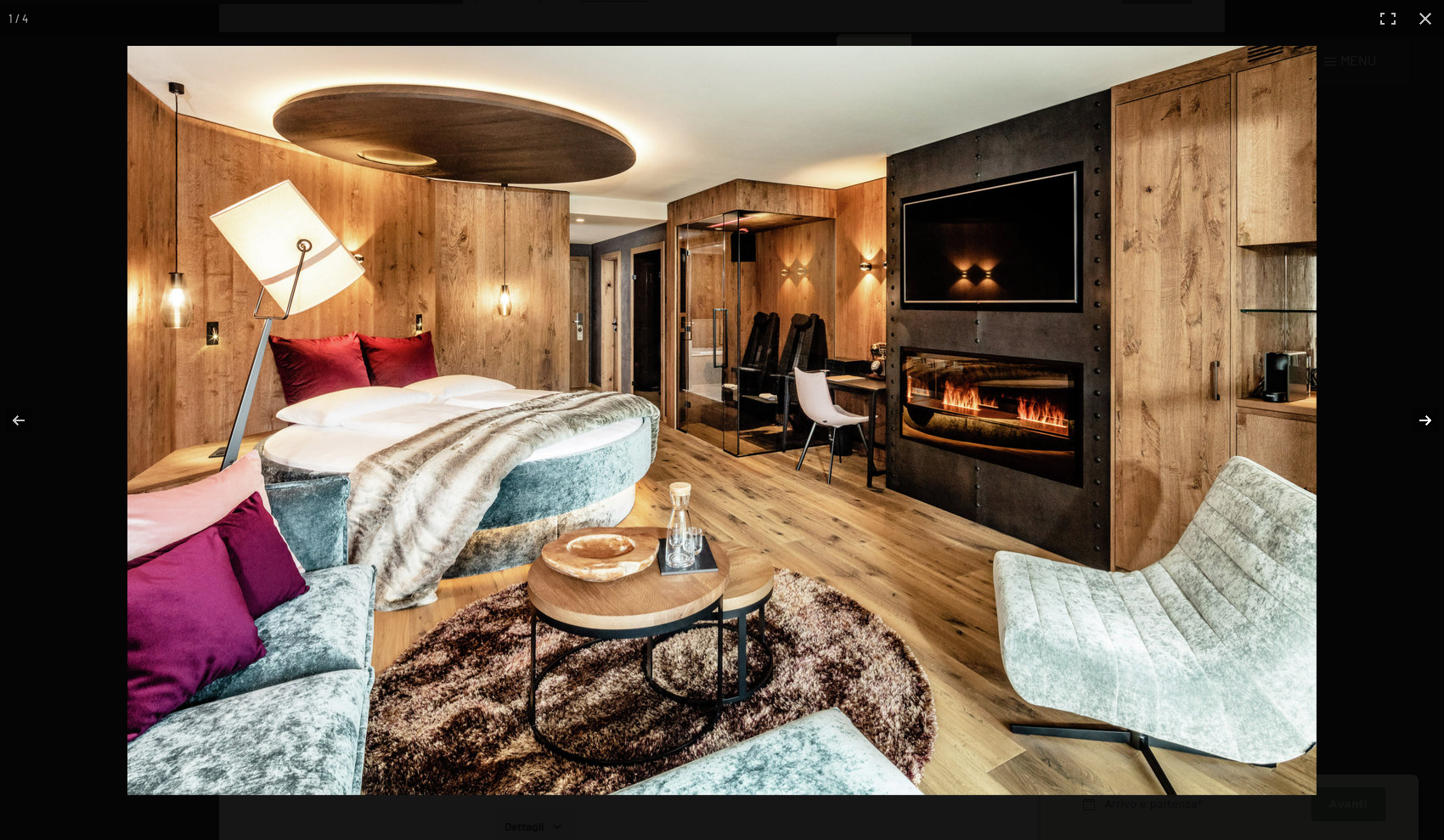
click at [1410, 428] on button "button" at bounding box center [1414, 420] width 60 height 85
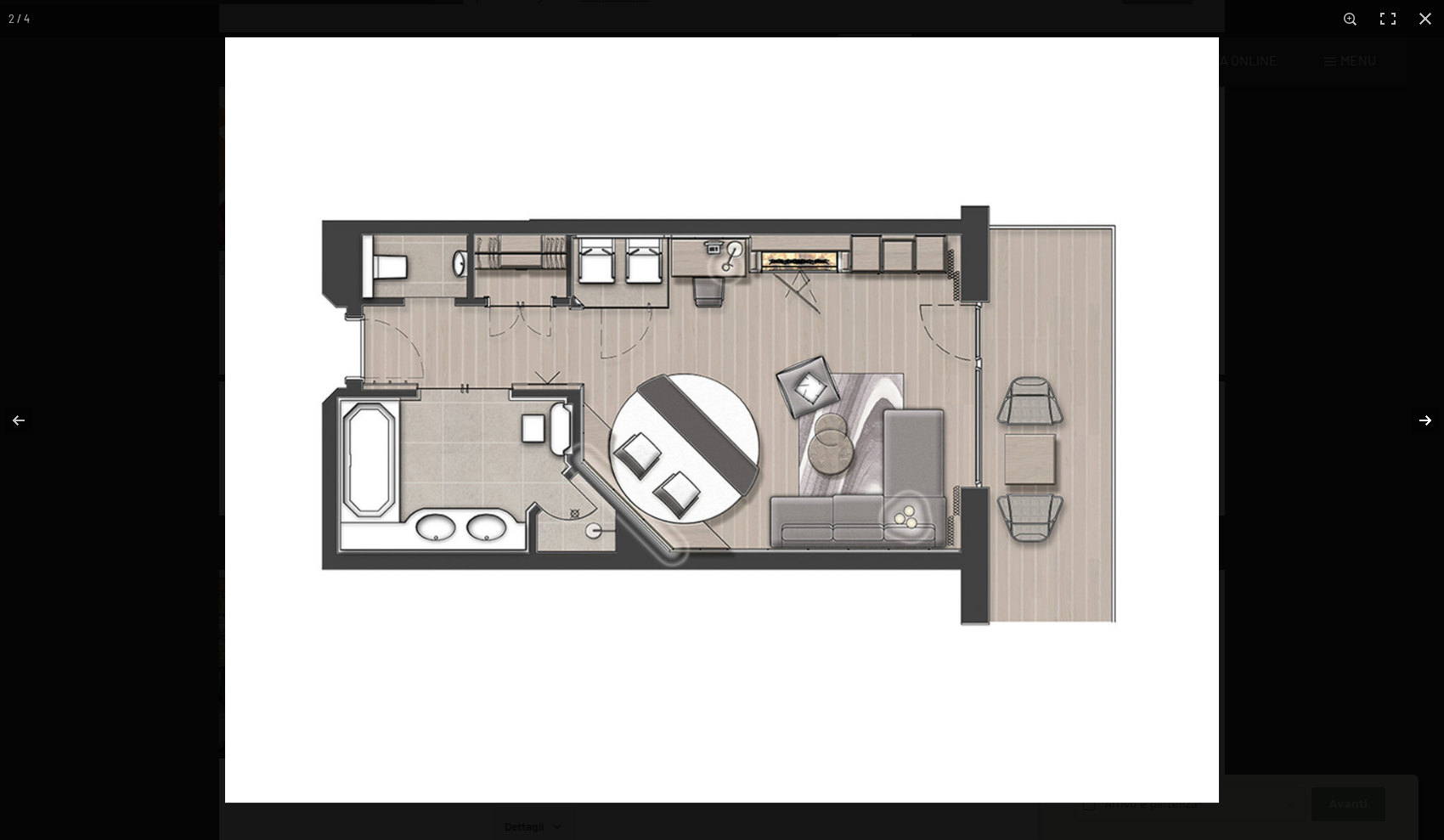
click at [1410, 428] on button "button" at bounding box center [1414, 420] width 60 height 85
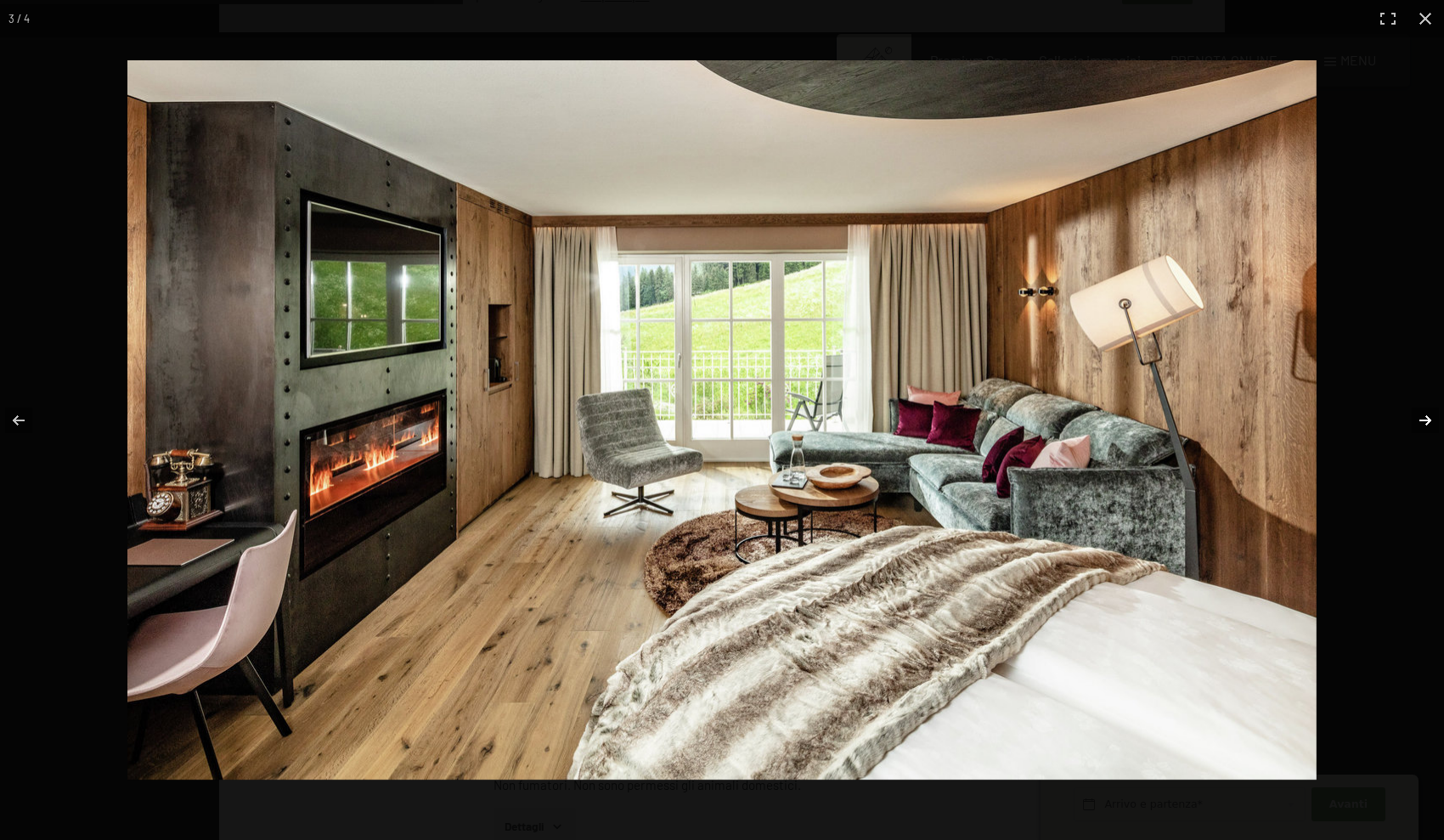
click at [1410, 428] on button "button" at bounding box center [1414, 420] width 60 height 85
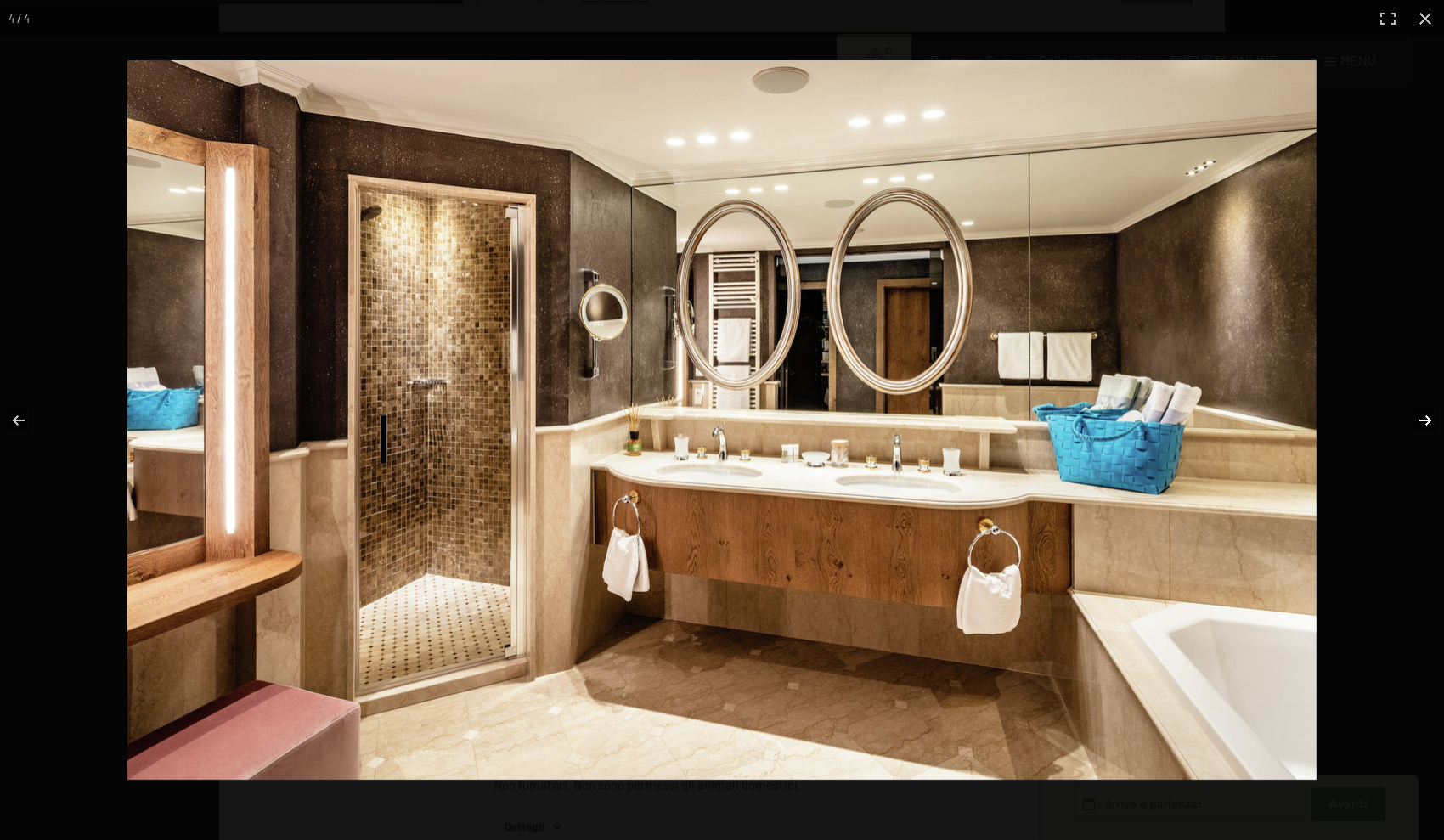
click at [1410, 428] on button "button" at bounding box center [1414, 420] width 60 height 85
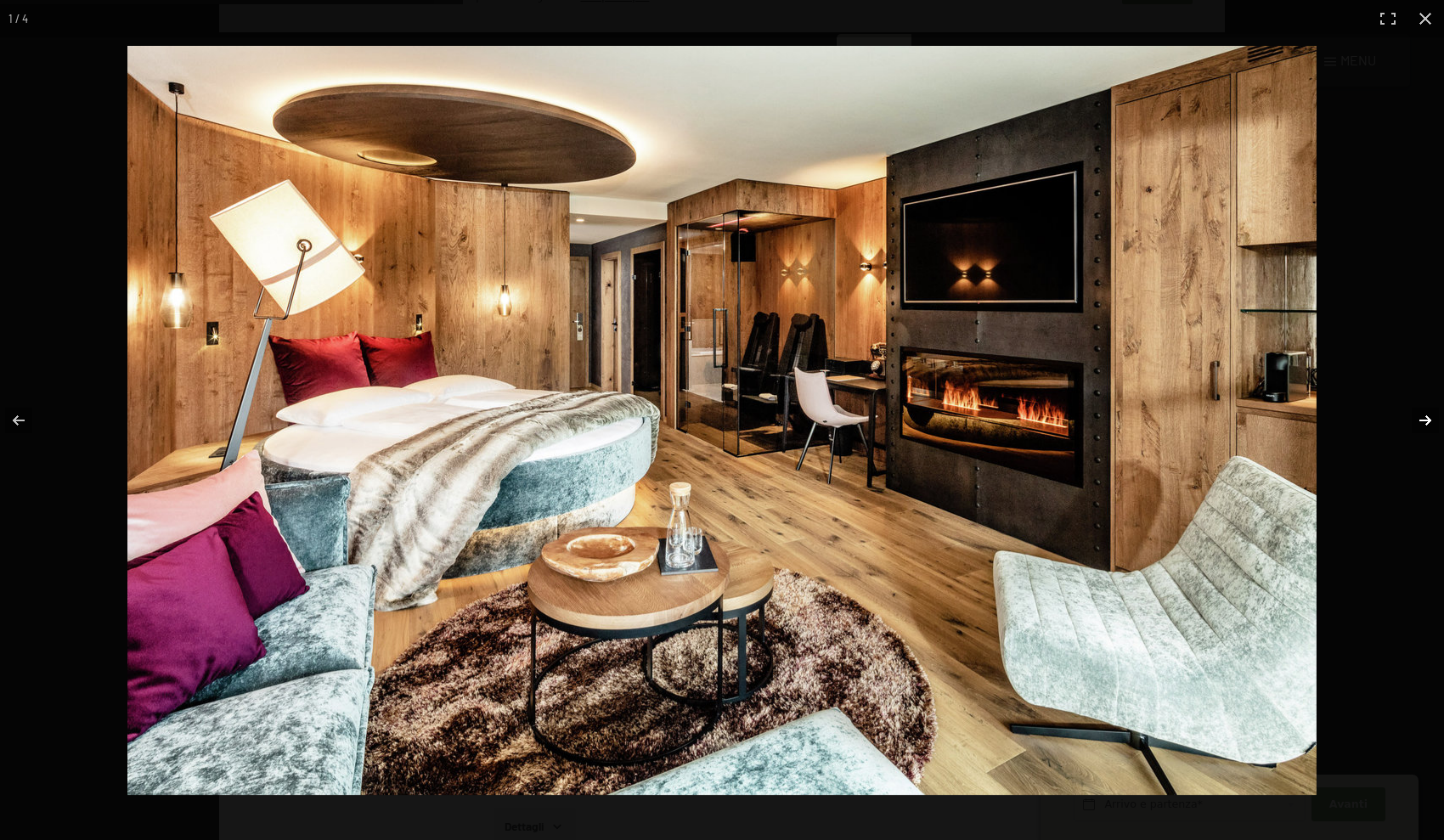
click at [1410, 428] on button "button" at bounding box center [1414, 420] width 60 height 85
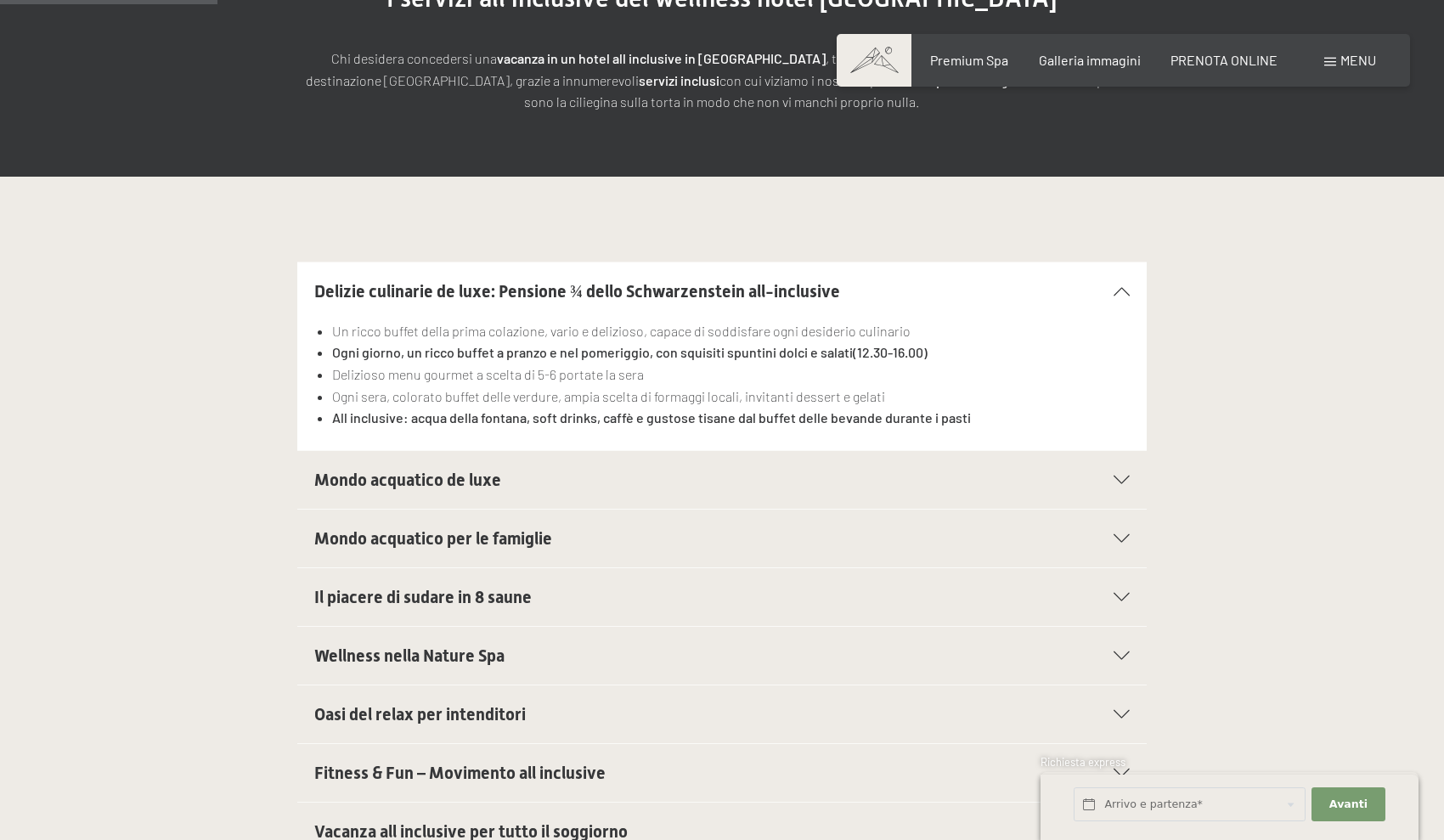
scroll to position [626, 0]
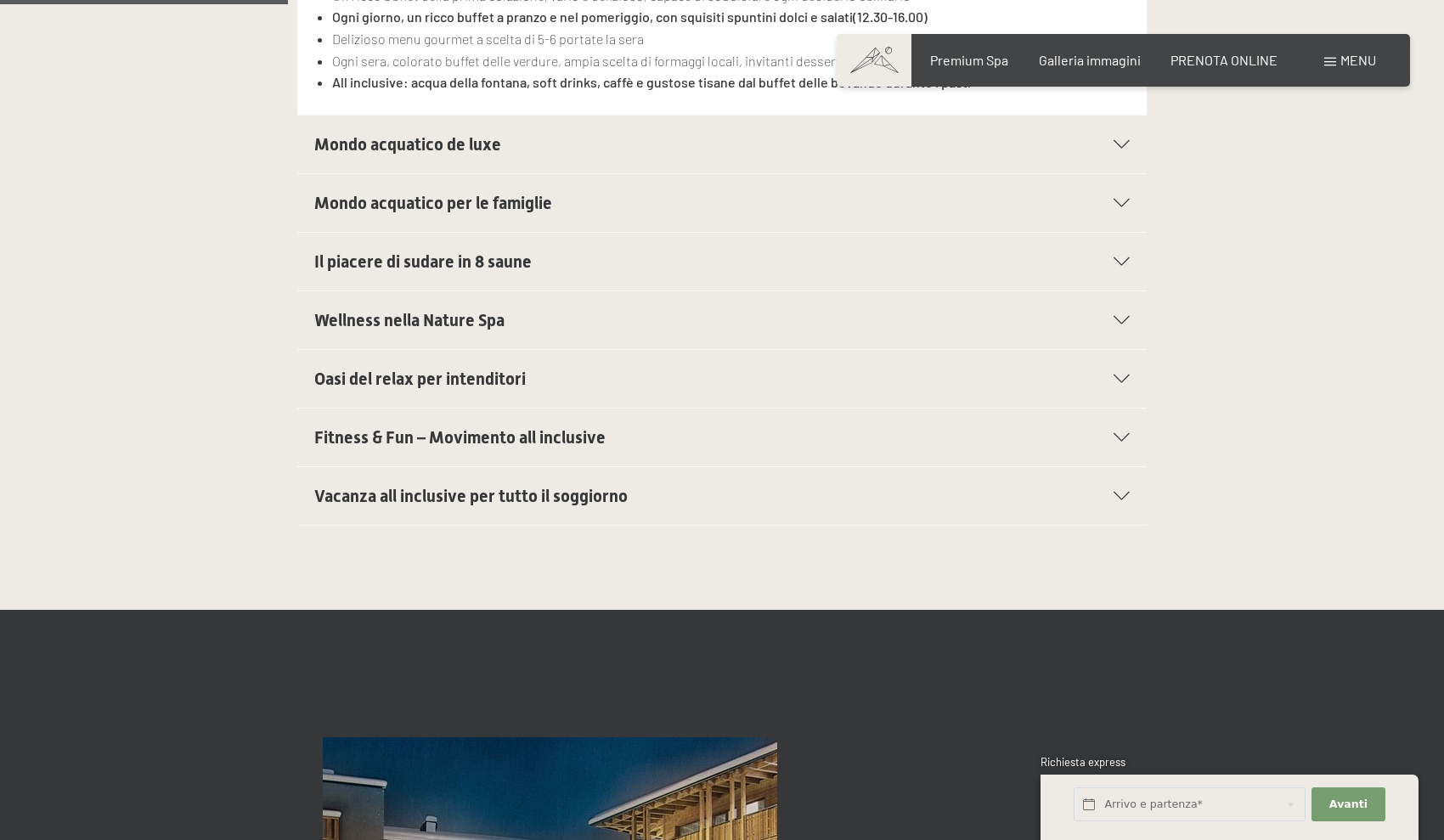
click at [1252, 70] on div "Prenotazione Richiesta Premium Spa Galleria immagini PRENOTA ONLINE Menu DE IT …" at bounding box center [1122, 60] width 505 height 19
click at [1243, 63] on span "PRENOTA ONLINE" at bounding box center [1223, 57] width 107 height 16
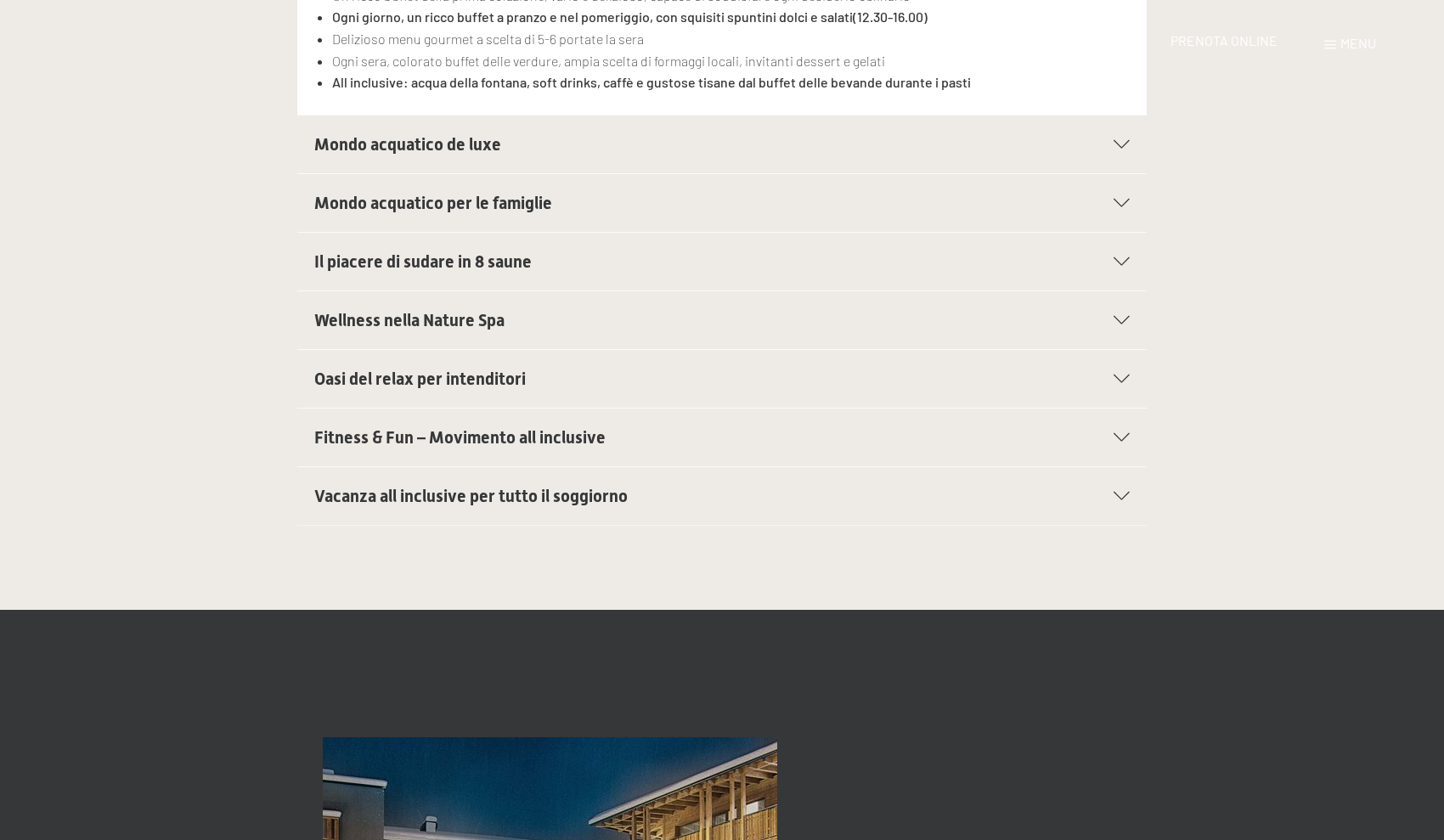
scroll to position [0, 0]
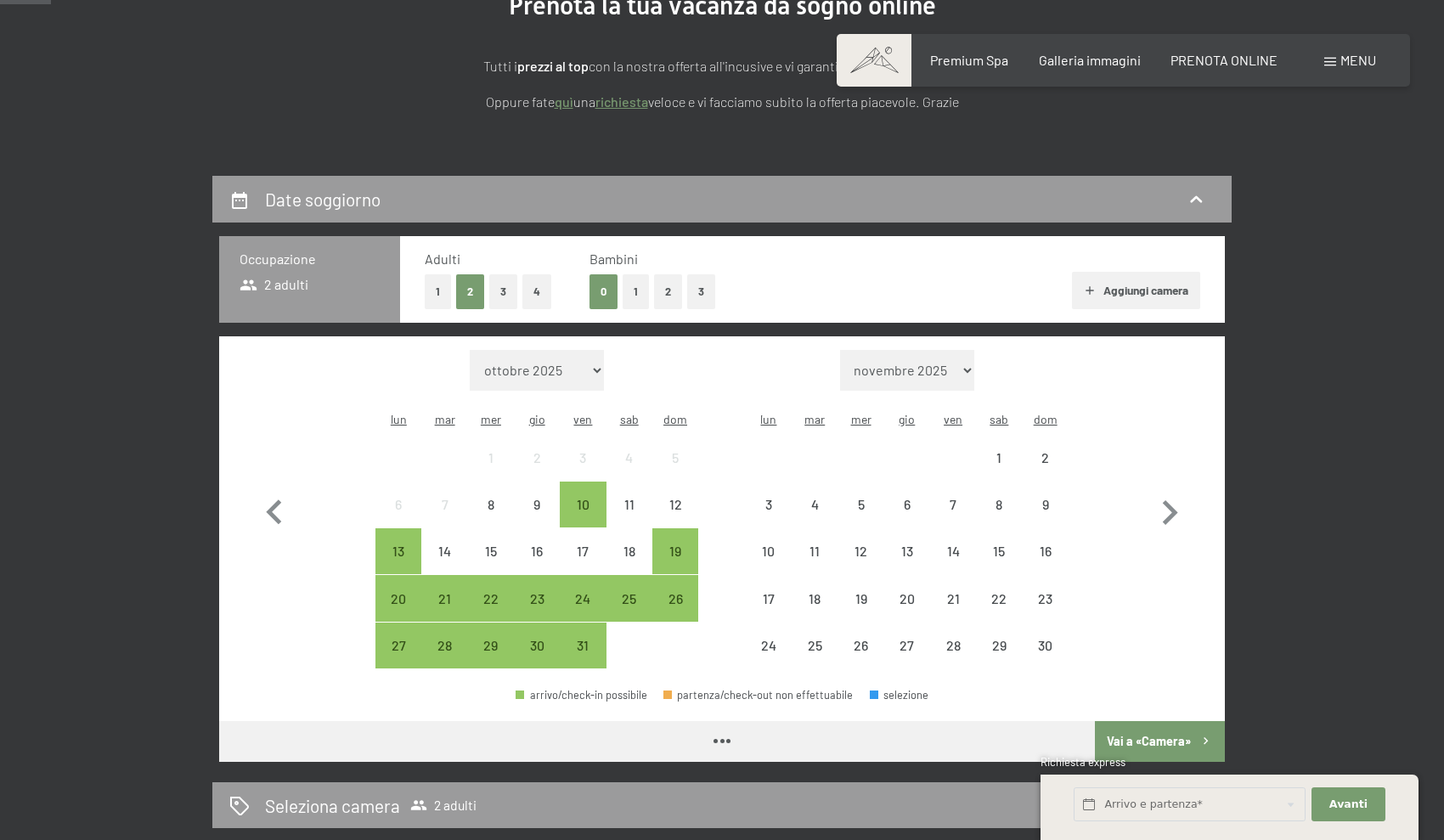
scroll to position [242, 0]
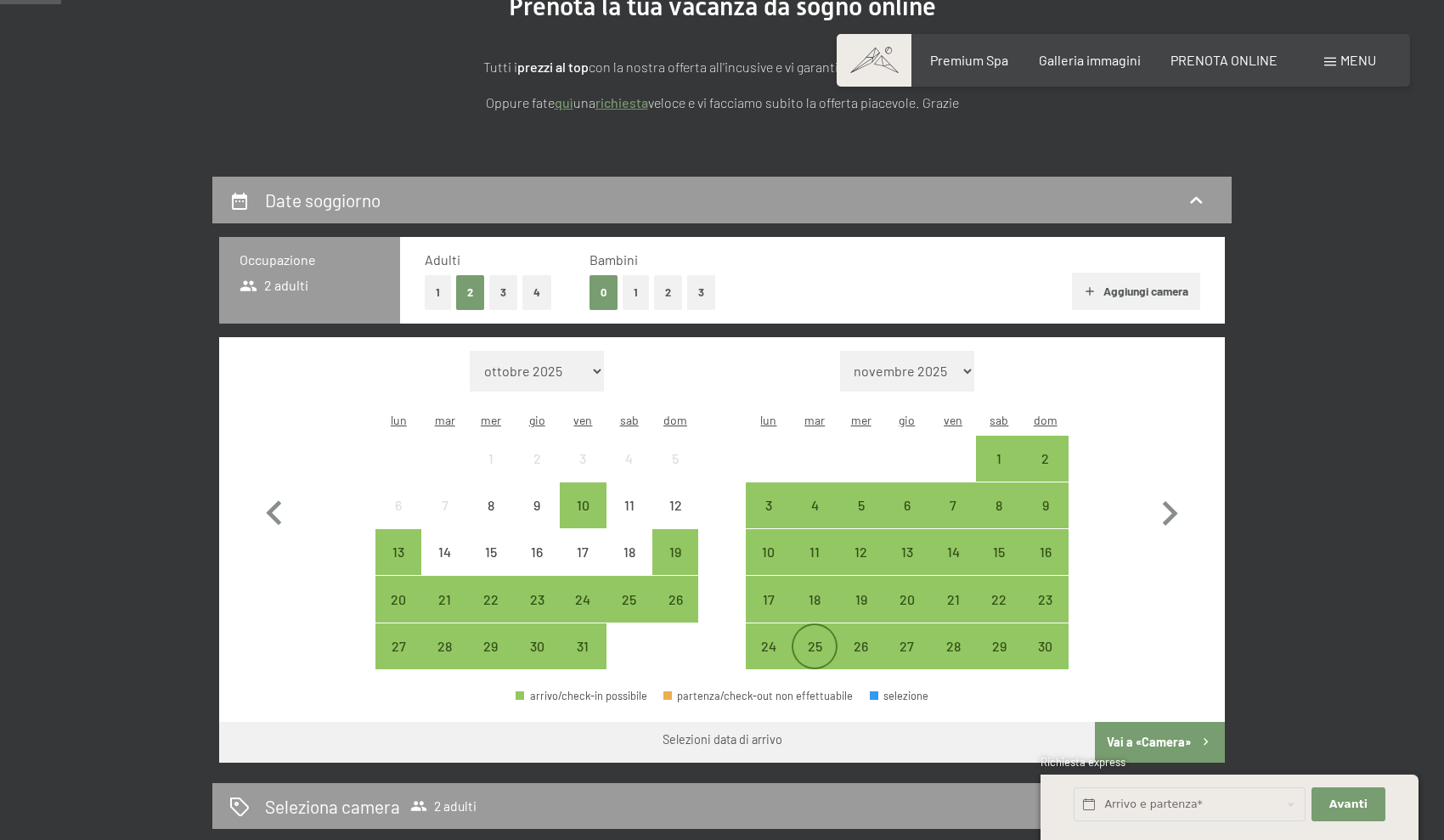
click at [813, 639] on div "25" at bounding box center [814, 660] width 42 height 42
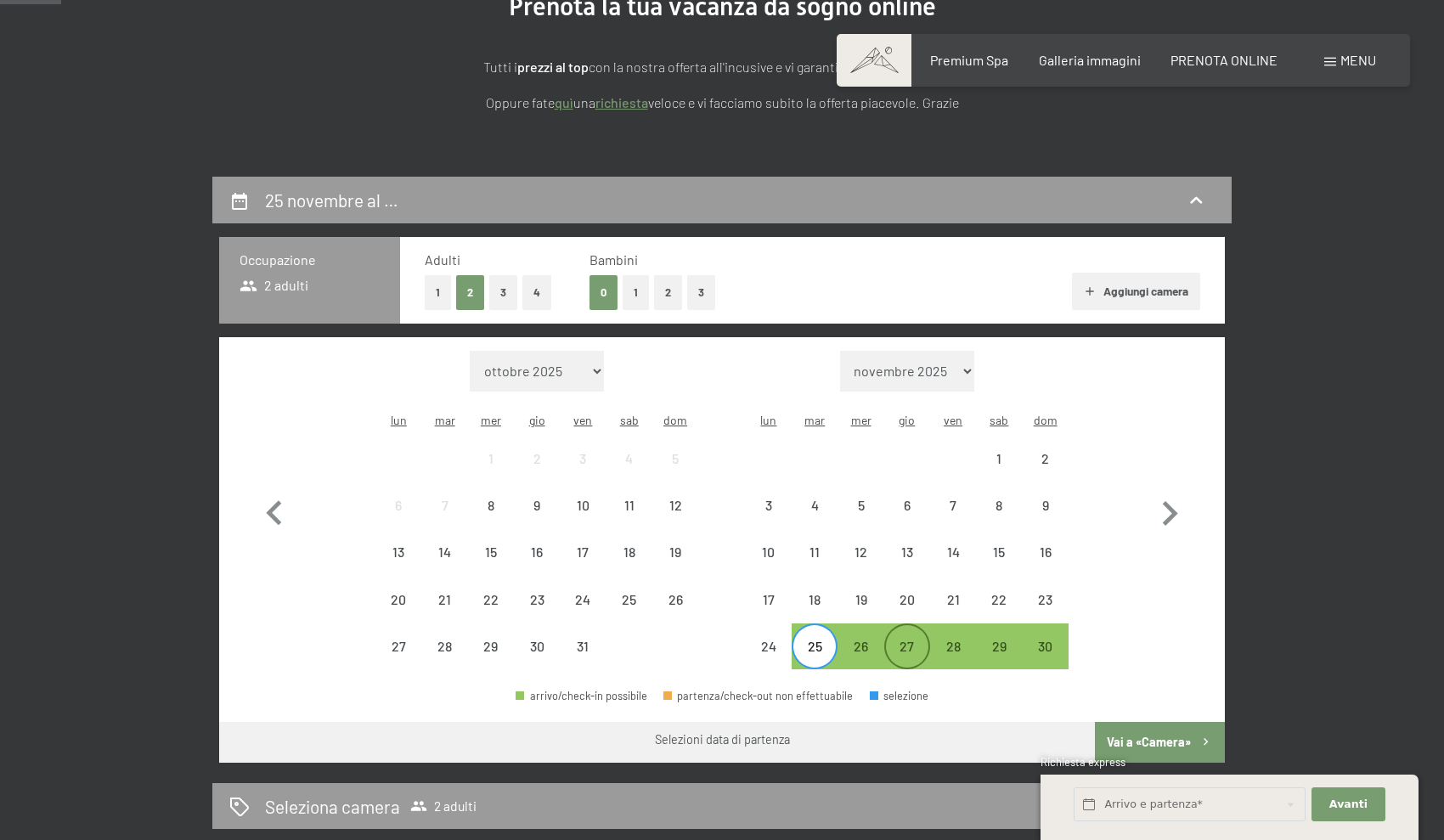
click at [905, 639] on div "27" at bounding box center [907, 660] width 42 height 42
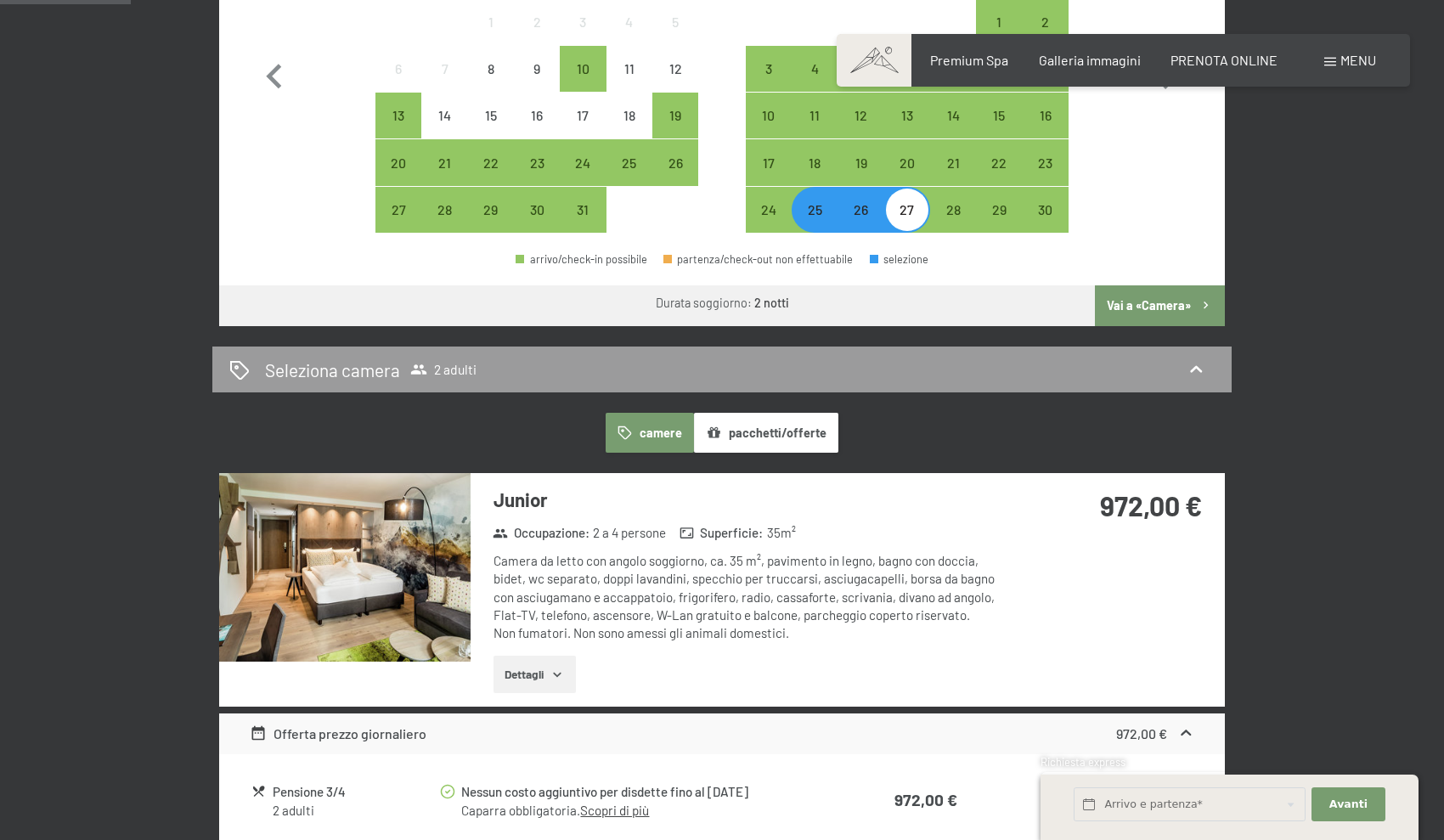
scroll to position [814, 0]
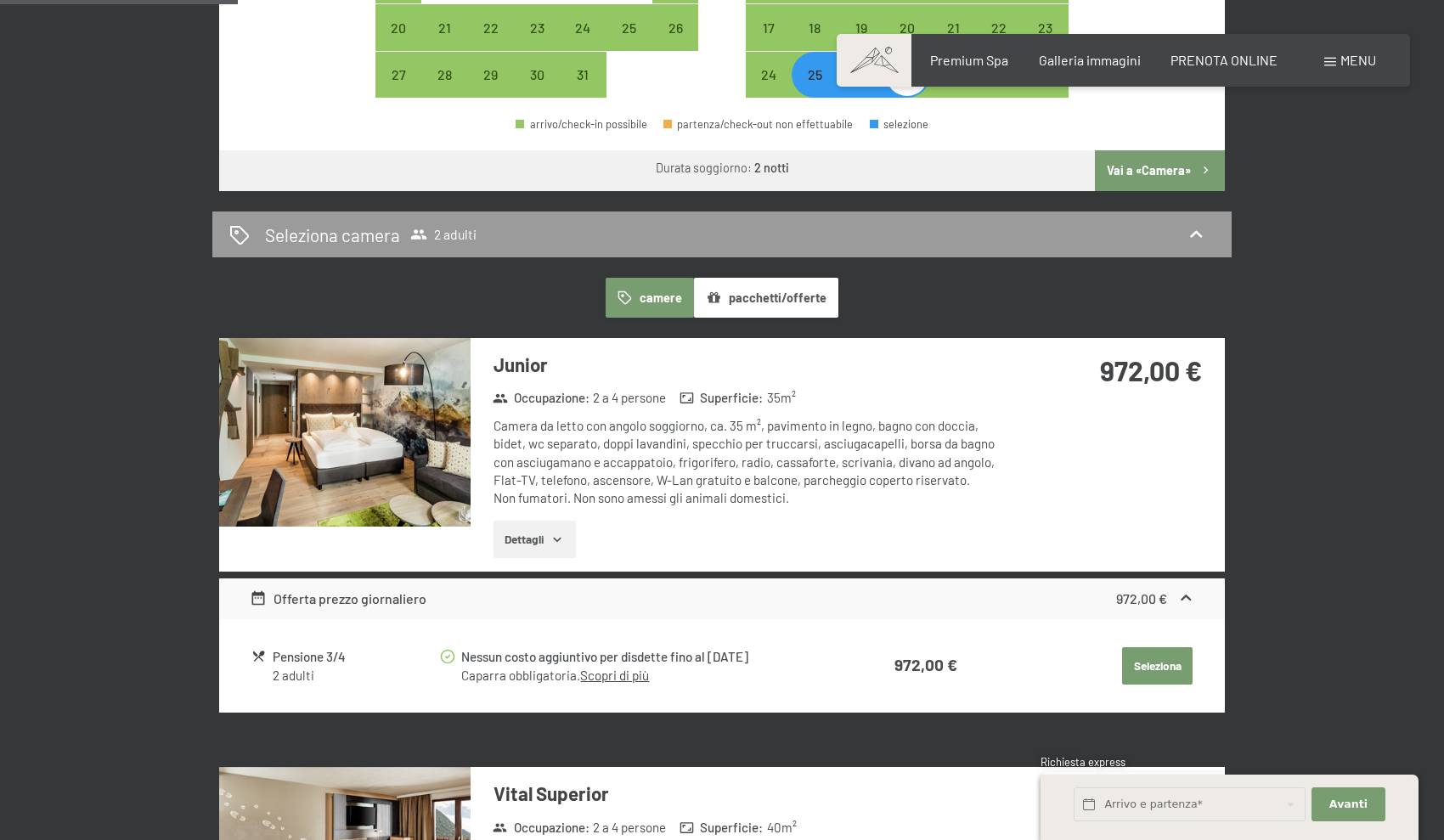
click at [315, 647] on div "Pensione 3/4" at bounding box center [355, 657] width 166 height 20
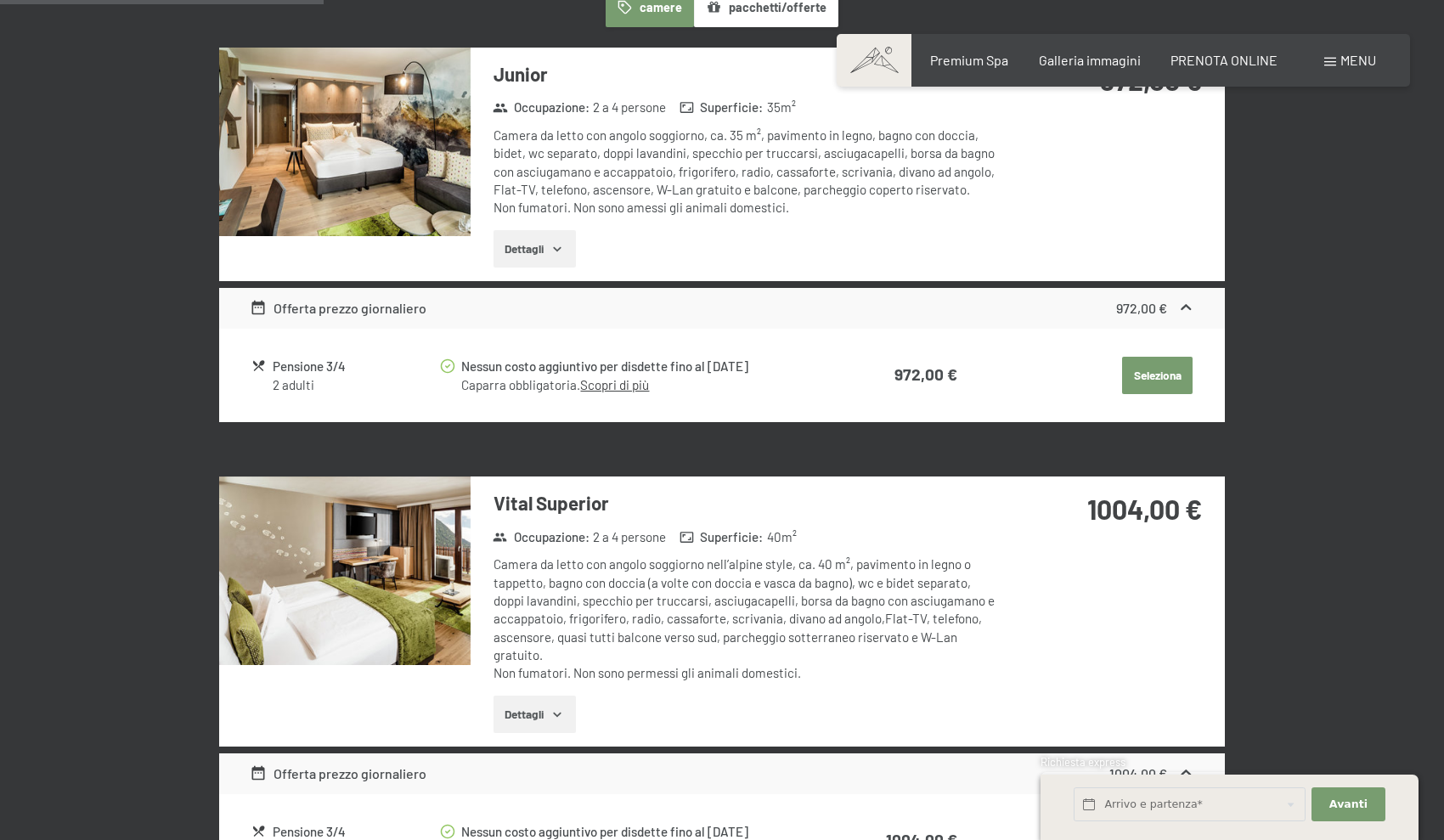
scroll to position [1102, 0]
